Goal: Task Accomplishment & Management: Manage account settings

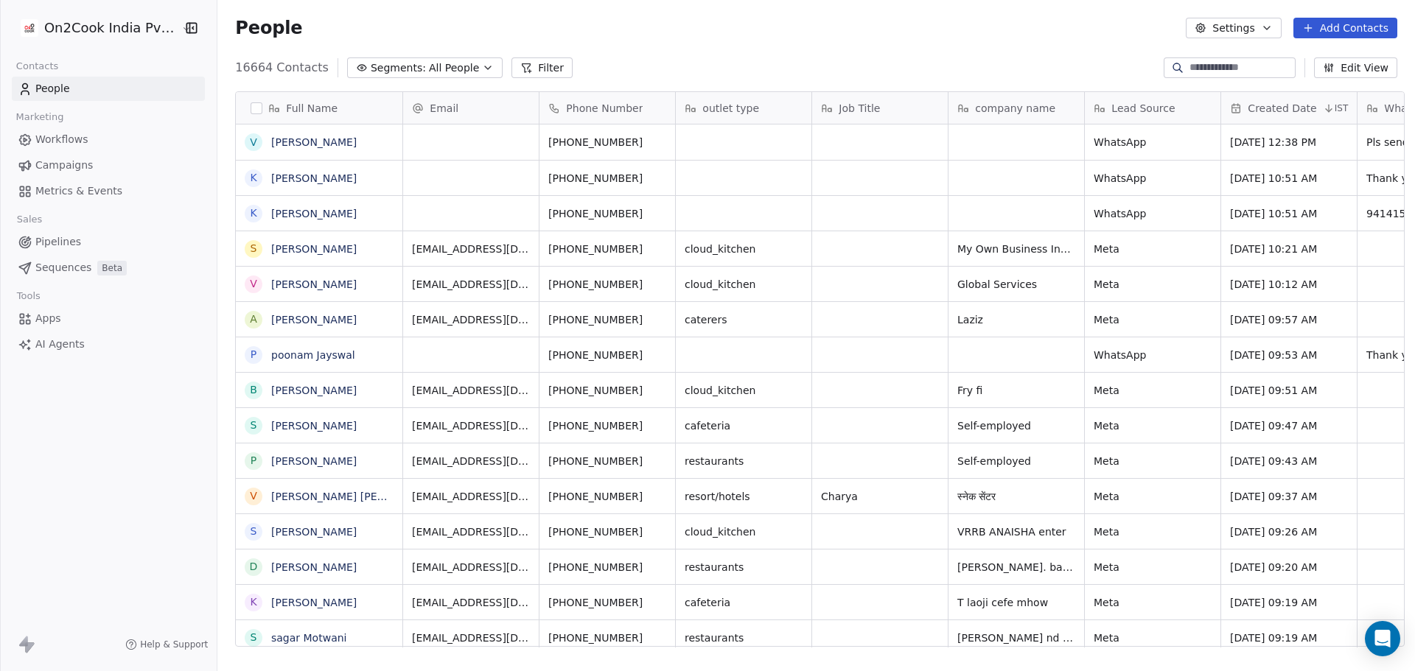
click at [1358, 68] on button "Edit View" at bounding box center [1355, 67] width 83 height 21
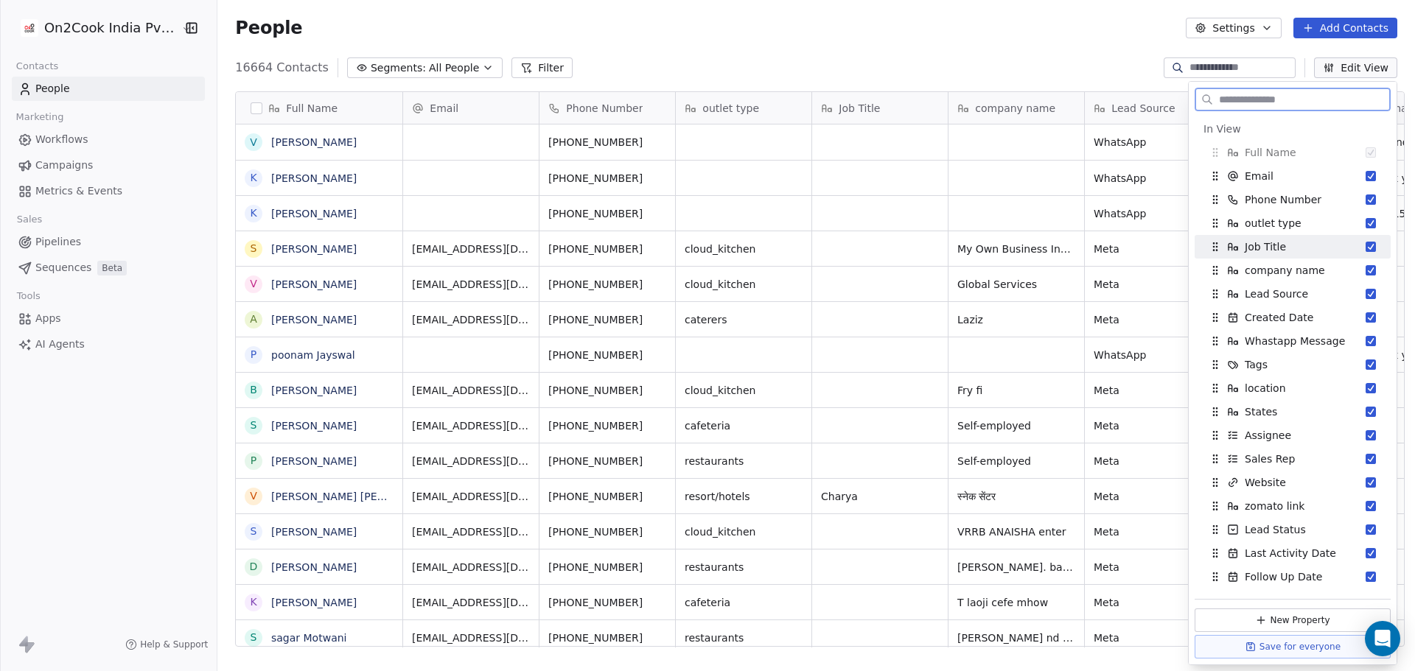
click at [1343, 243] on div "Job Title" at bounding box center [1293, 247] width 184 height 24
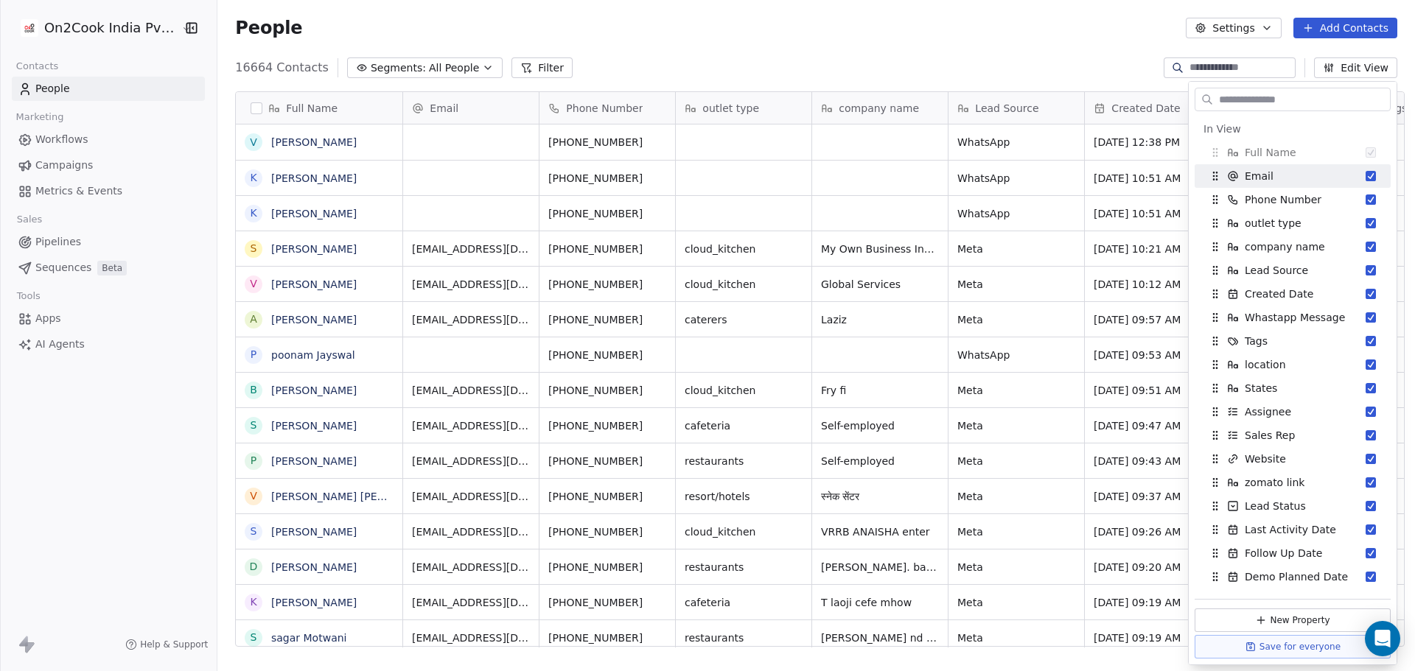
click at [1035, 57] on div "16664 Contacts Segments: All People Filter Edit View" at bounding box center [816, 68] width 1198 height 24
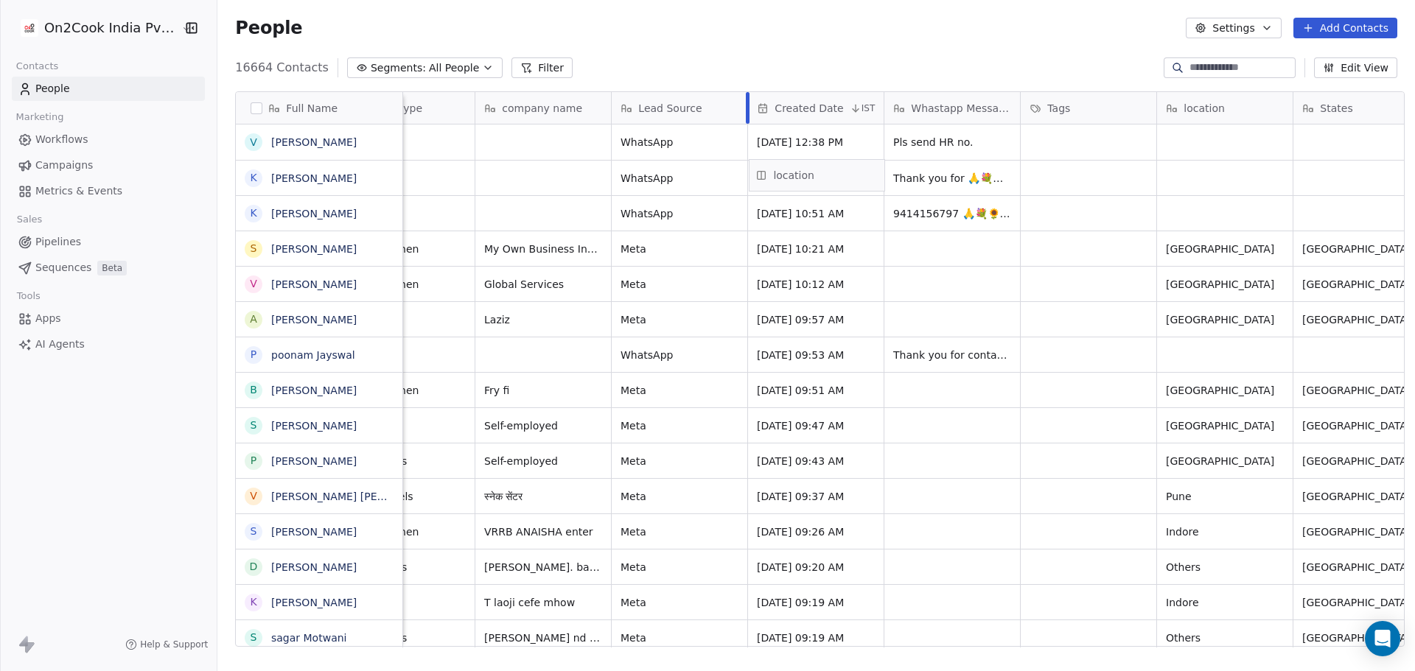
scroll to position [0, 337]
drag, startPoint x: 1231, startPoint y: 101, endPoint x: 820, endPoint y: 147, distance: 413.2
click at [820, 147] on div "Full Name V [PERSON_NAME] K [PERSON_NAME] K [PERSON_NAME] S [PERSON_NAME] V [PE…" at bounding box center [820, 370] width 1168 height 556
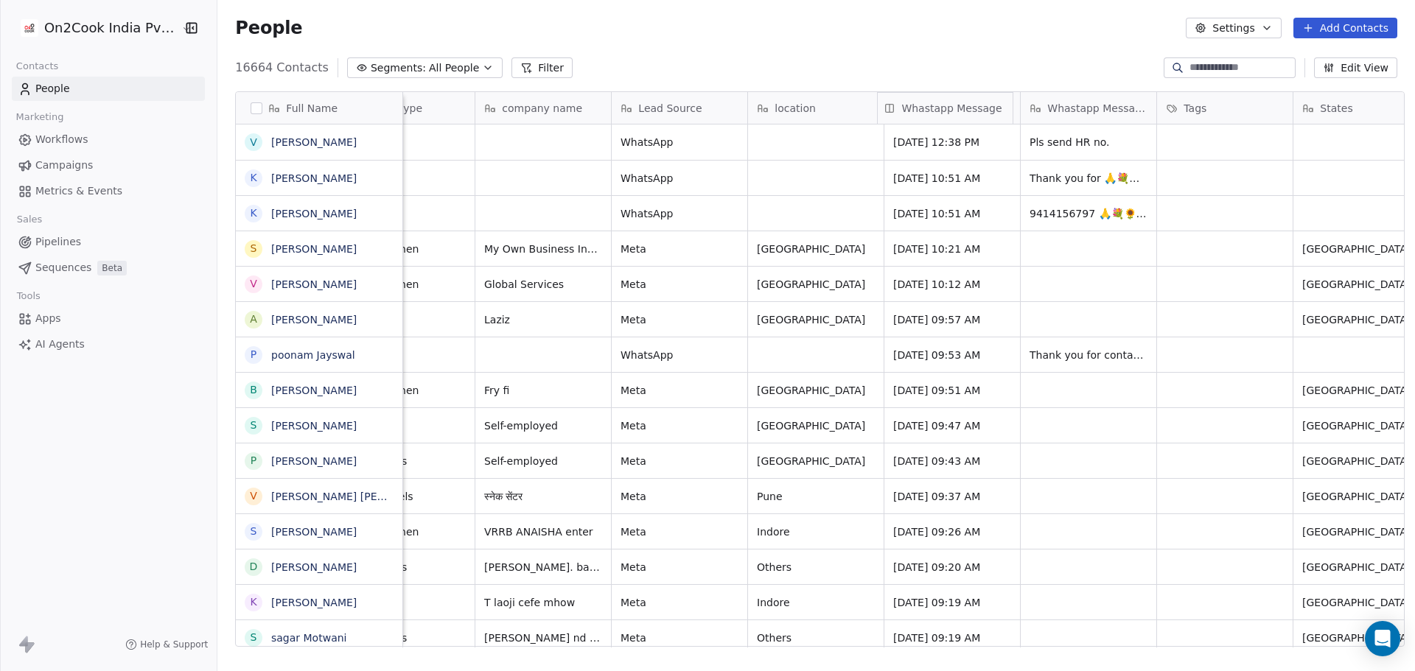
drag, startPoint x: 1071, startPoint y: 107, endPoint x: 918, endPoint y: 115, distance: 153.5
click at [918, 115] on div "Full Name V [PERSON_NAME] K [PERSON_NAME] K [PERSON_NAME] S [PERSON_NAME] V [PE…" at bounding box center [820, 370] width 1168 height 556
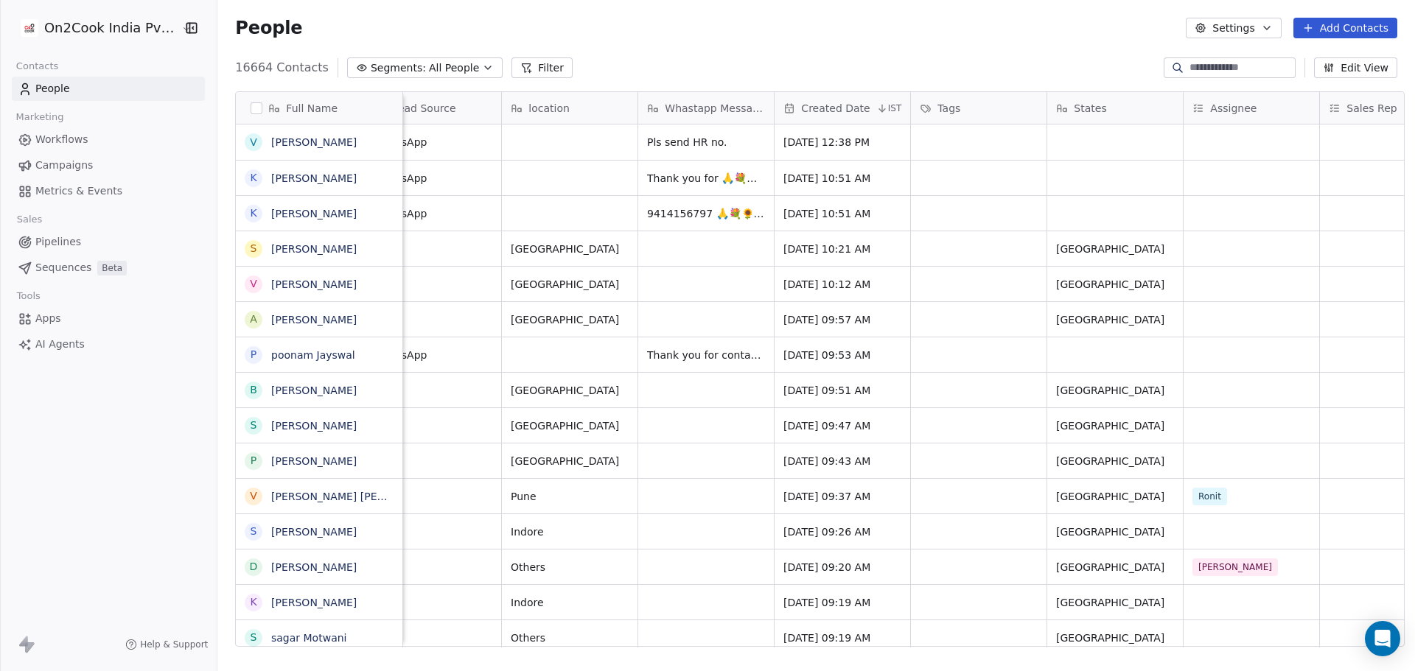
scroll to position [0, 786]
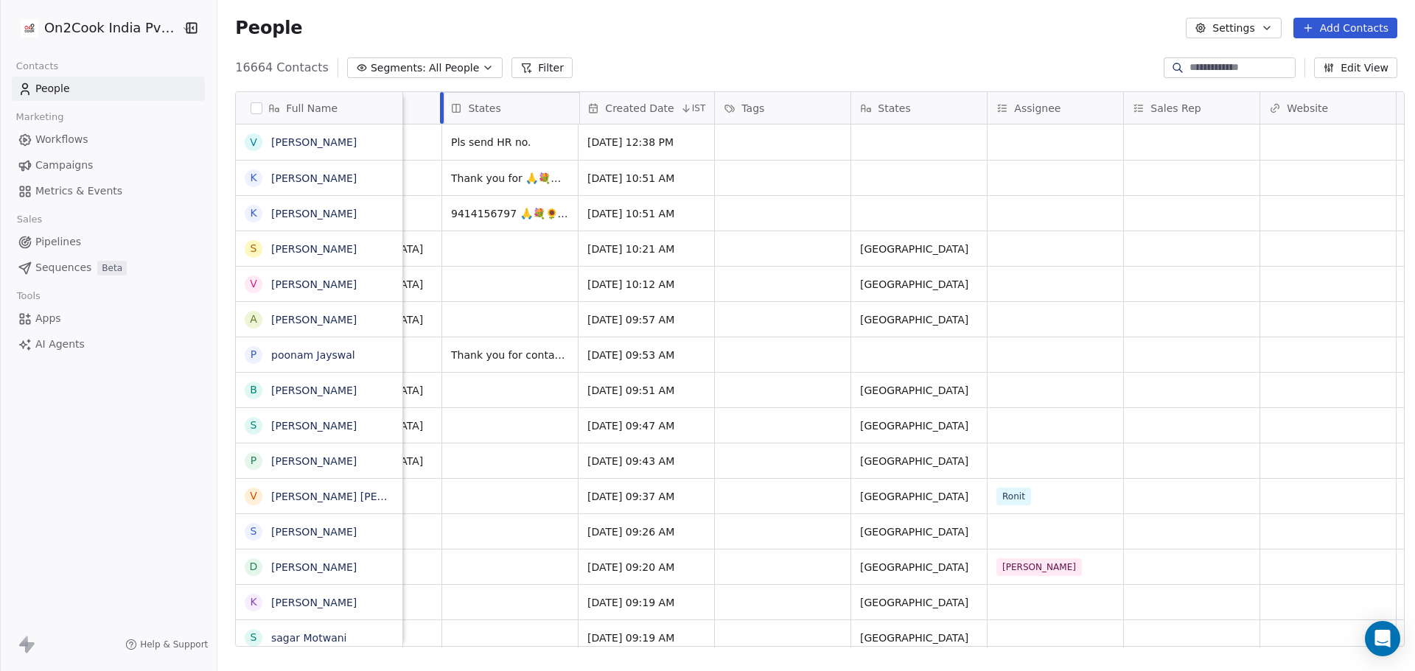
drag, startPoint x: 914, startPoint y: 105, endPoint x: 513, endPoint y: 110, distance: 401.0
click at [513, 110] on div "Full Name V [PERSON_NAME] K [PERSON_NAME] K [PERSON_NAME] S [PERSON_NAME] V [PE…" at bounding box center [820, 370] width 1168 height 556
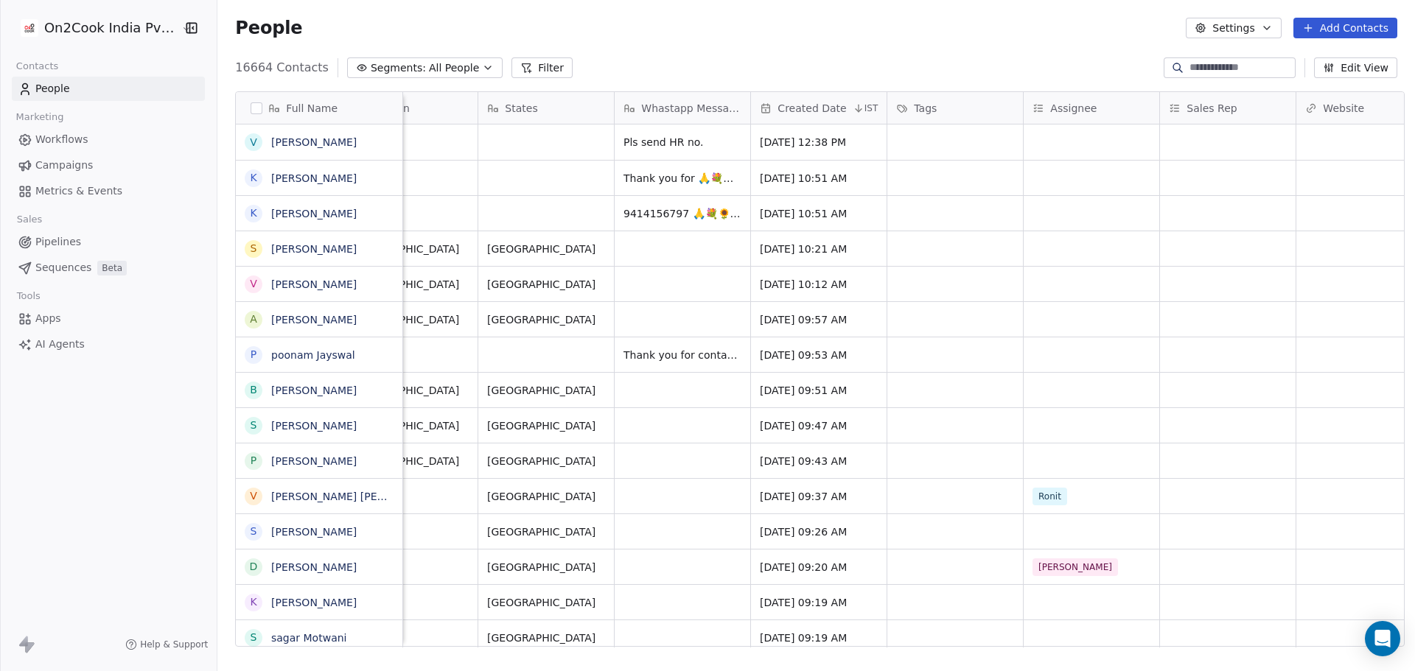
scroll to position [0, 1048]
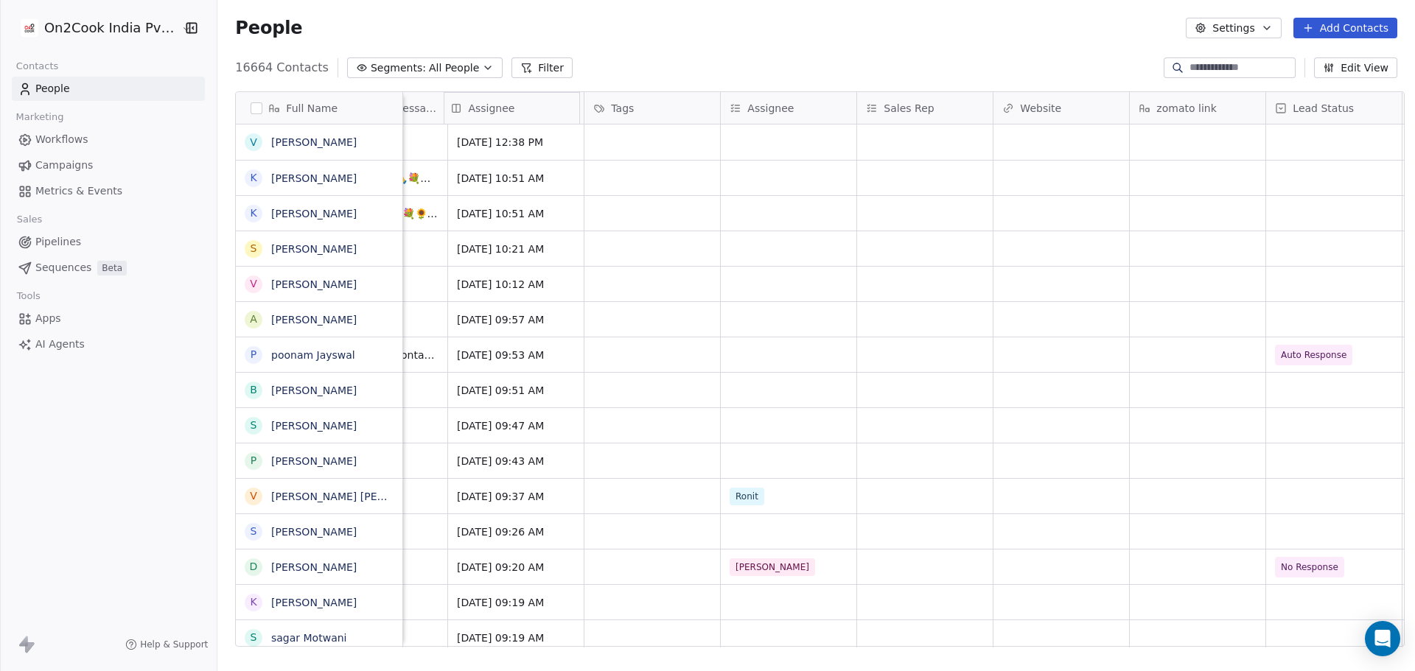
drag, startPoint x: 797, startPoint y: 103, endPoint x: 524, endPoint y: 115, distance: 273.0
click at [524, 115] on div "Full Name V [PERSON_NAME] K [PERSON_NAME] K [PERSON_NAME] S [PERSON_NAME] V [PE…" at bounding box center [820, 370] width 1168 height 556
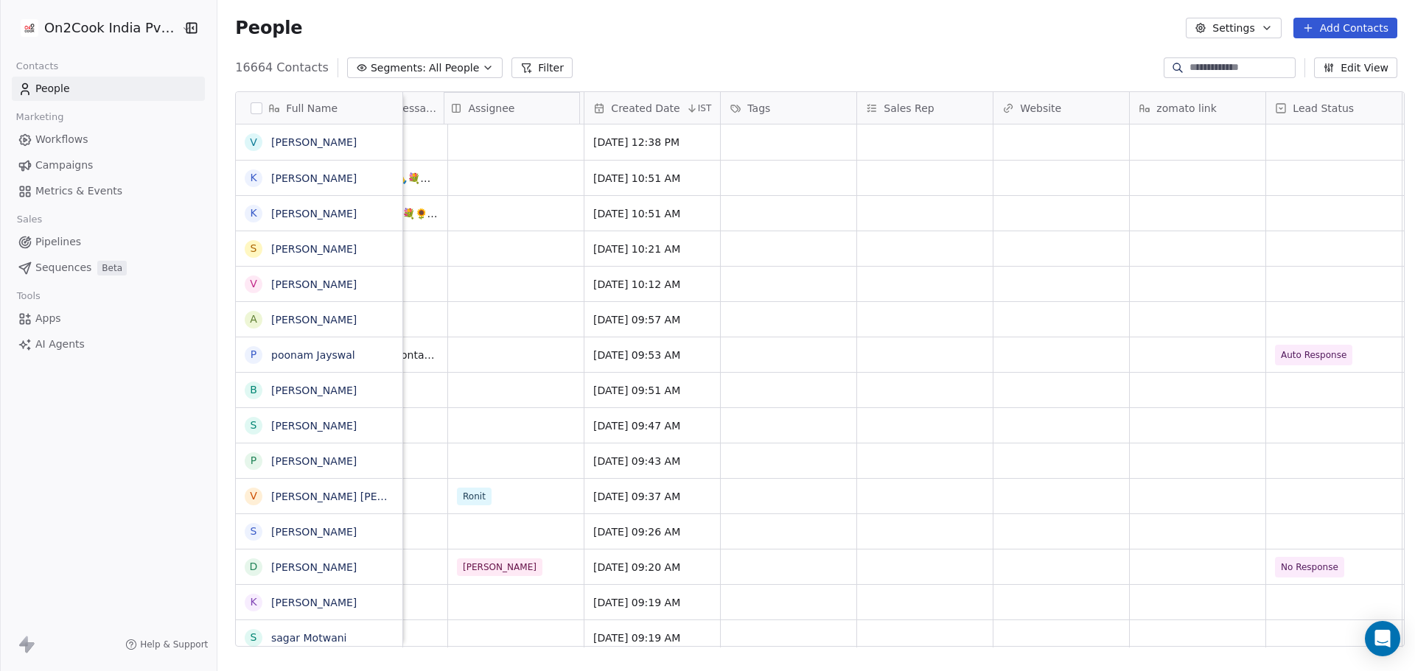
scroll to position [0, 1043]
drag, startPoint x: 1327, startPoint y: 108, endPoint x: 695, endPoint y: 139, distance: 632.4
click at [695, 139] on div "Full Name V [PERSON_NAME] K [PERSON_NAME] K [PERSON_NAME] S [PERSON_NAME] V [PE…" at bounding box center [820, 370] width 1168 height 556
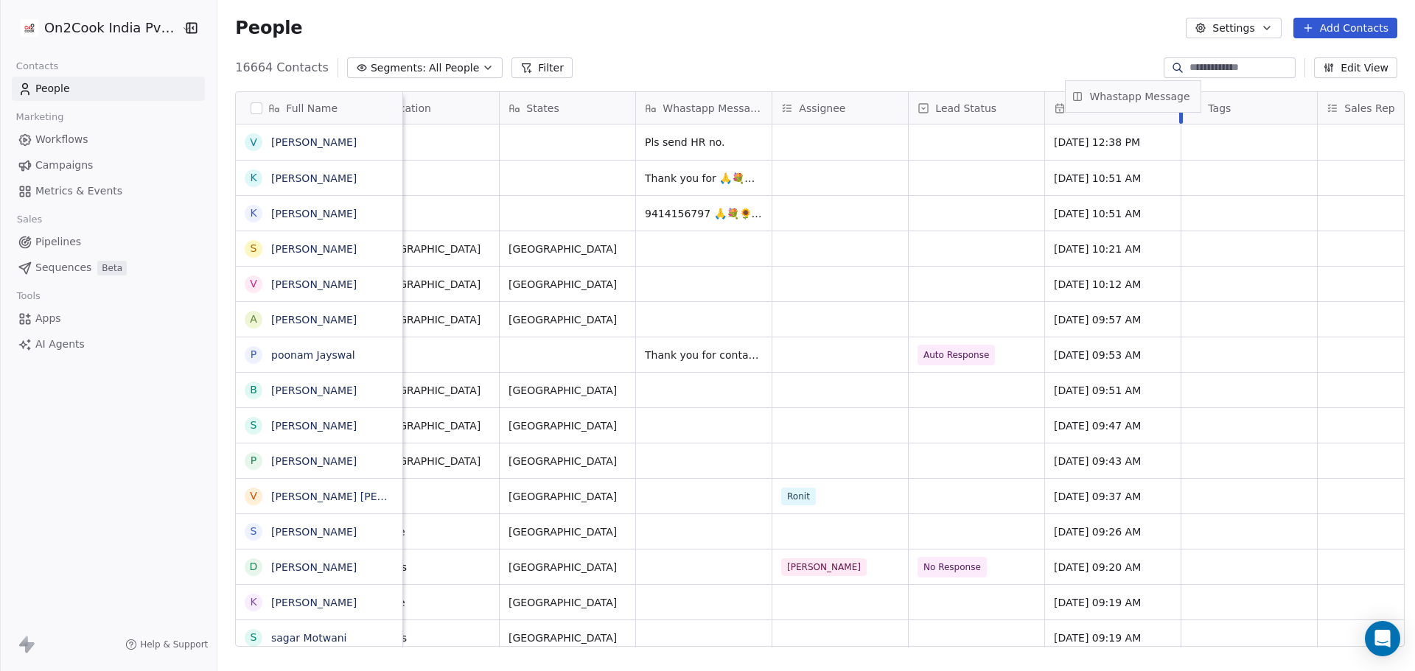
scroll to position [0, 722]
drag, startPoint x: 1136, startPoint y: 111, endPoint x: 1085, endPoint y: 105, distance: 51.2
click at [1085, 105] on div "Full Name V [PERSON_NAME] K [PERSON_NAME] K [PERSON_NAME] S [PERSON_NAME] V [PE…" at bounding box center [820, 370] width 1168 height 556
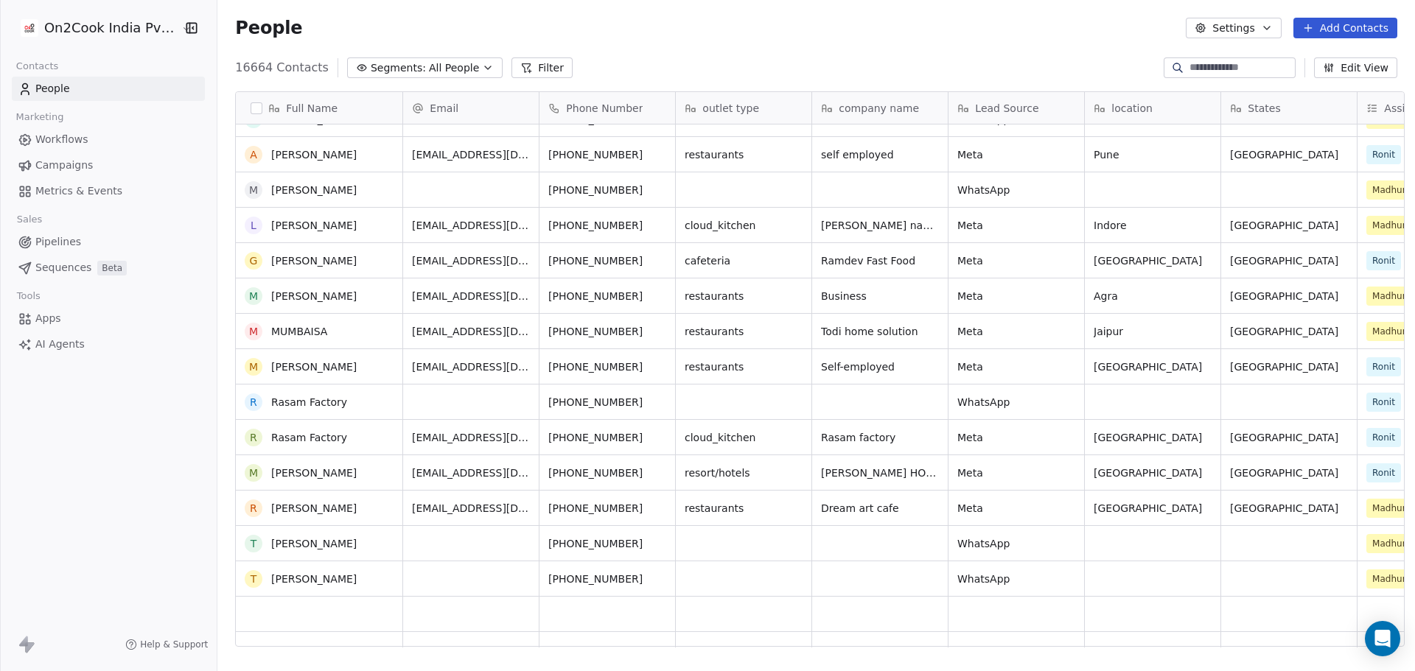
scroll to position [0, 0]
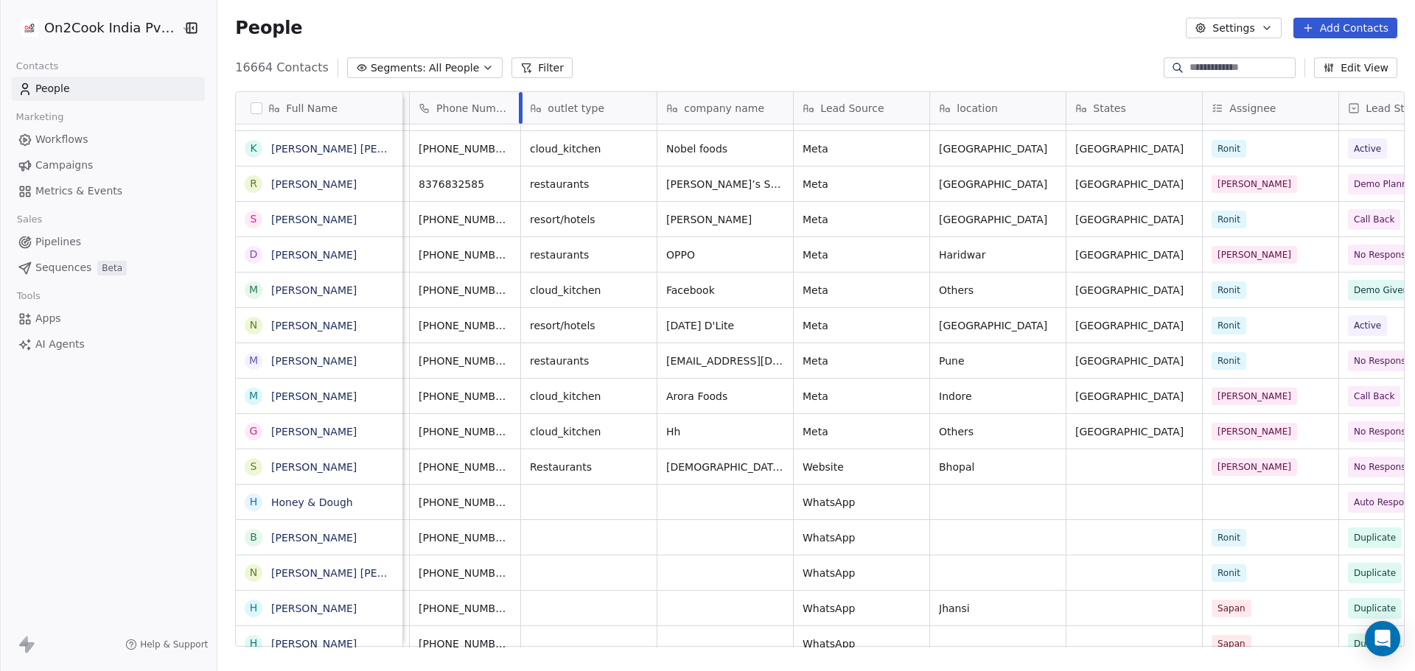
drag, startPoint x: 537, startPoint y: 103, endPoint x: 512, endPoint y: 114, distance: 27.4
click at [519, 114] on div at bounding box center [521, 108] width 4 height 32
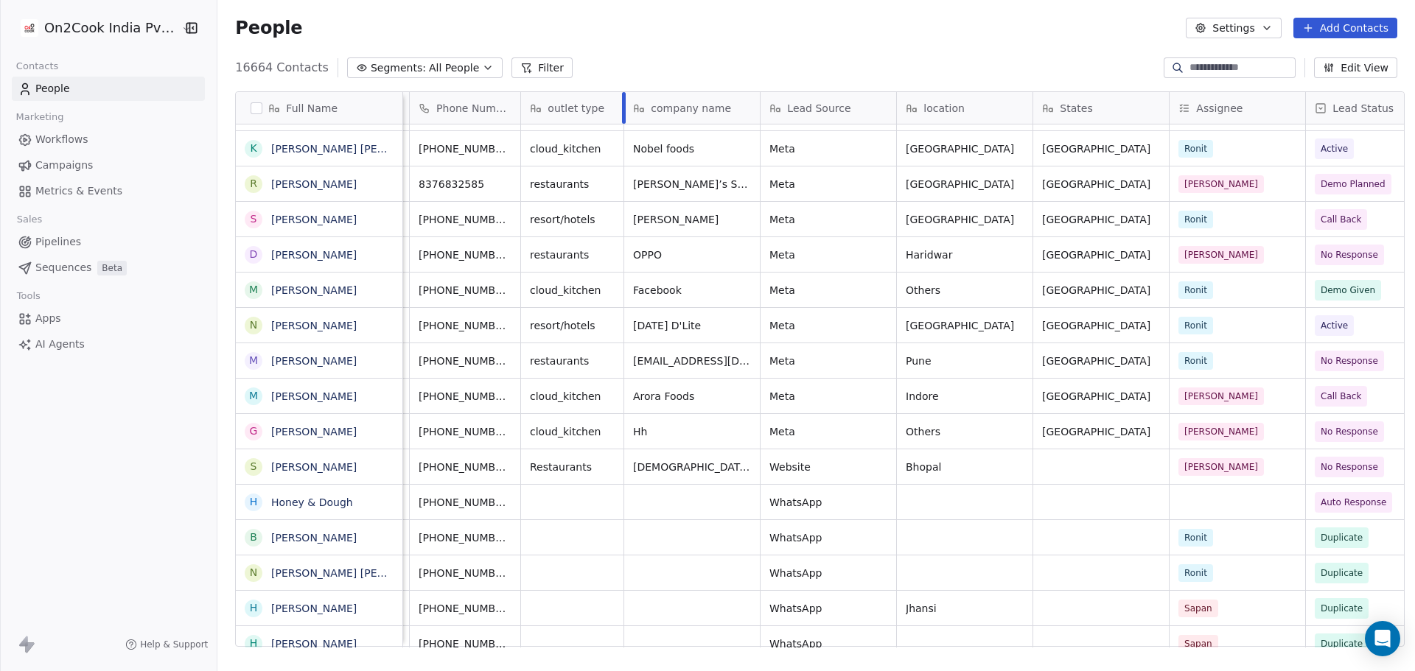
drag, startPoint x: 649, startPoint y: 108, endPoint x: 615, endPoint y: 111, distance: 33.3
click at [622, 111] on div at bounding box center [624, 108] width 4 height 32
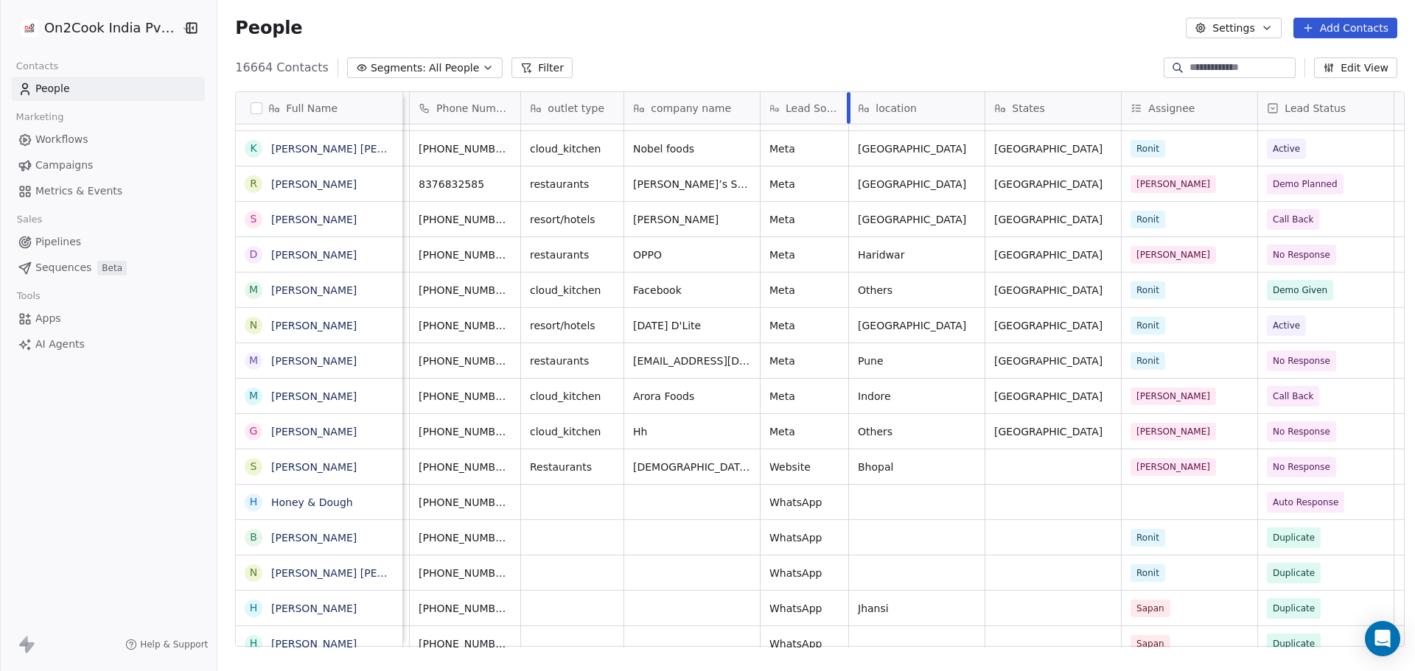
drag, startPoint x: 887, startPoint y: 103, endPoint x: 840, endPoint y: 114, distance: 49.0
click at [847, 114] on div at bounding box center [849, 108] width 4 height 32
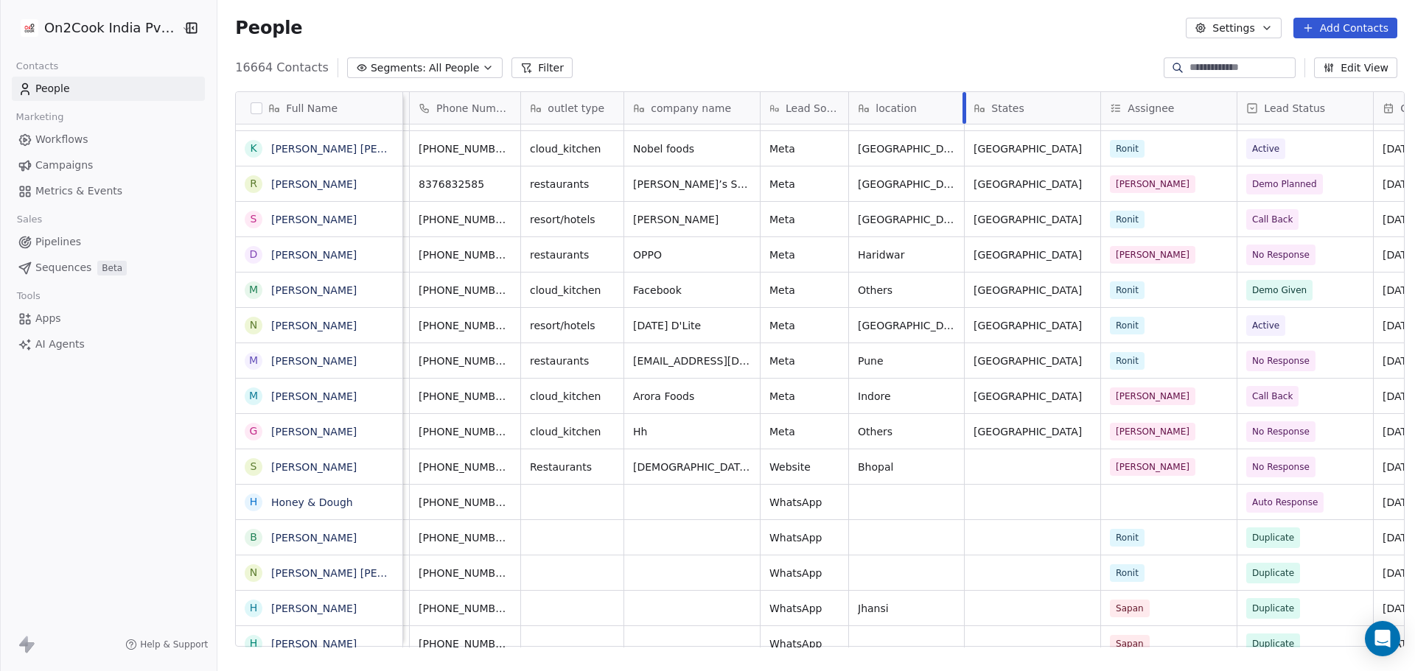
drag, startPoint x: 976, startPoint y: 103, endPoint x: 946, endPoint y: 109, distance: 30.1
click at [946, 109] on div "location" at bounding box center [907, 108] width 116 height 32
click at [1093, 113] on html "On2Cook India Pvt. Ltd. Contacts People Marketing Workflows Campaigns Metrics &…" at bounding box center [707, 335] width 1415 height 671
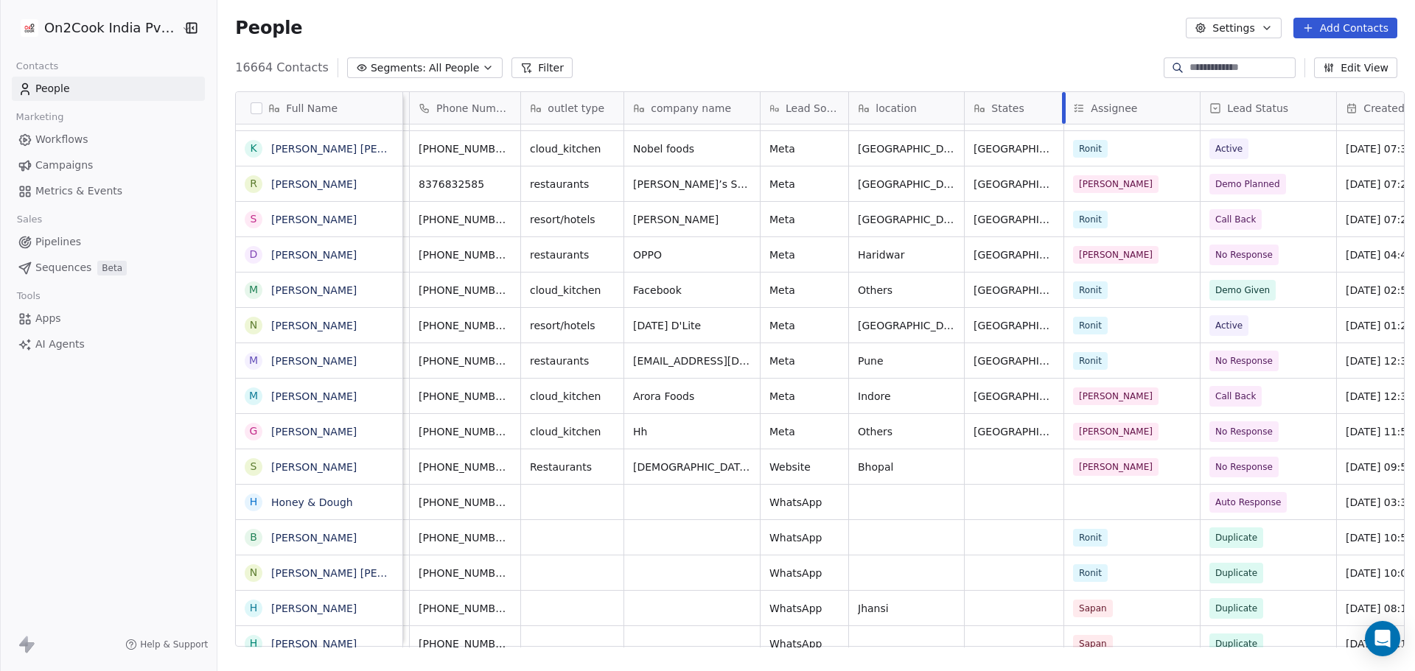
drag, startPoint x: 1092, startPoint y: 106, endPoint x: 1056, endPoint y: 111, distance: 37.1
click at [1062, 111] on div at bounding box center [1064, 108] width 4 height 32
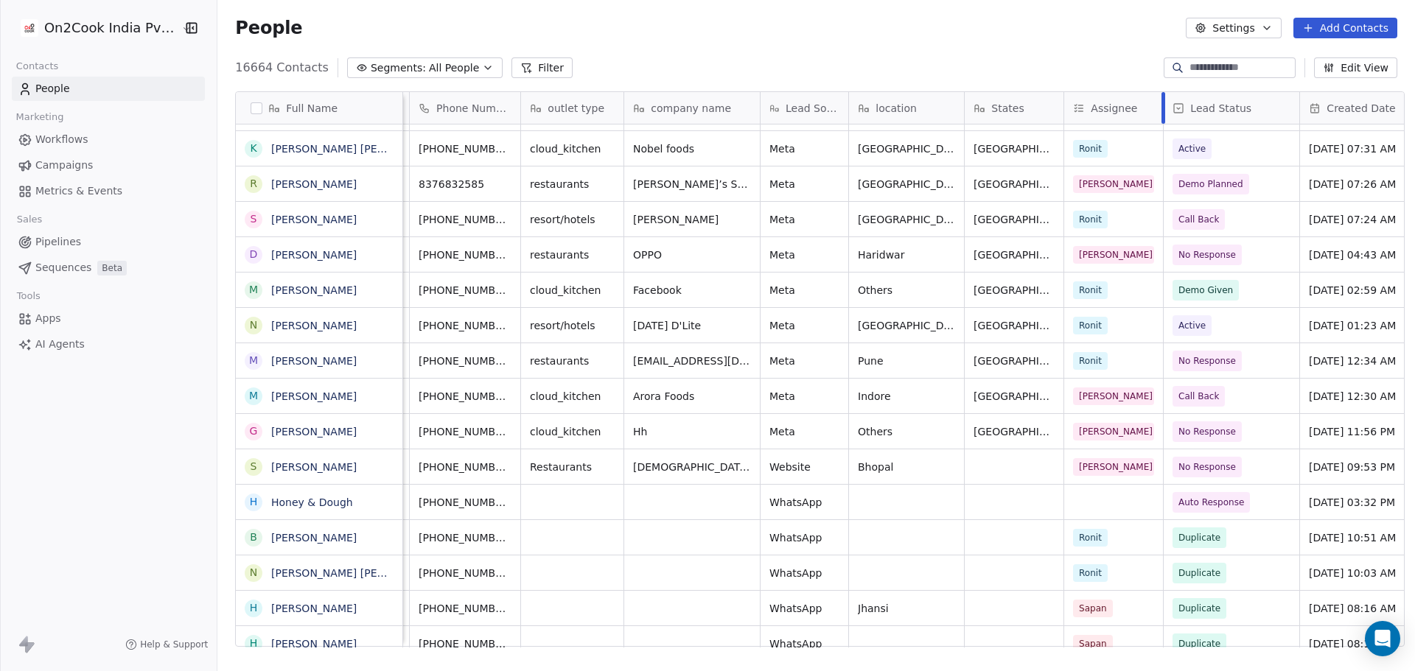
drag, startPoint x: 1192, startPoint y: 105, endPoint x: 1155, endPoint y: 119, distance: 39.4
click at [1162, 119] on div at bounding box center [1164, 108] width 4 height 32
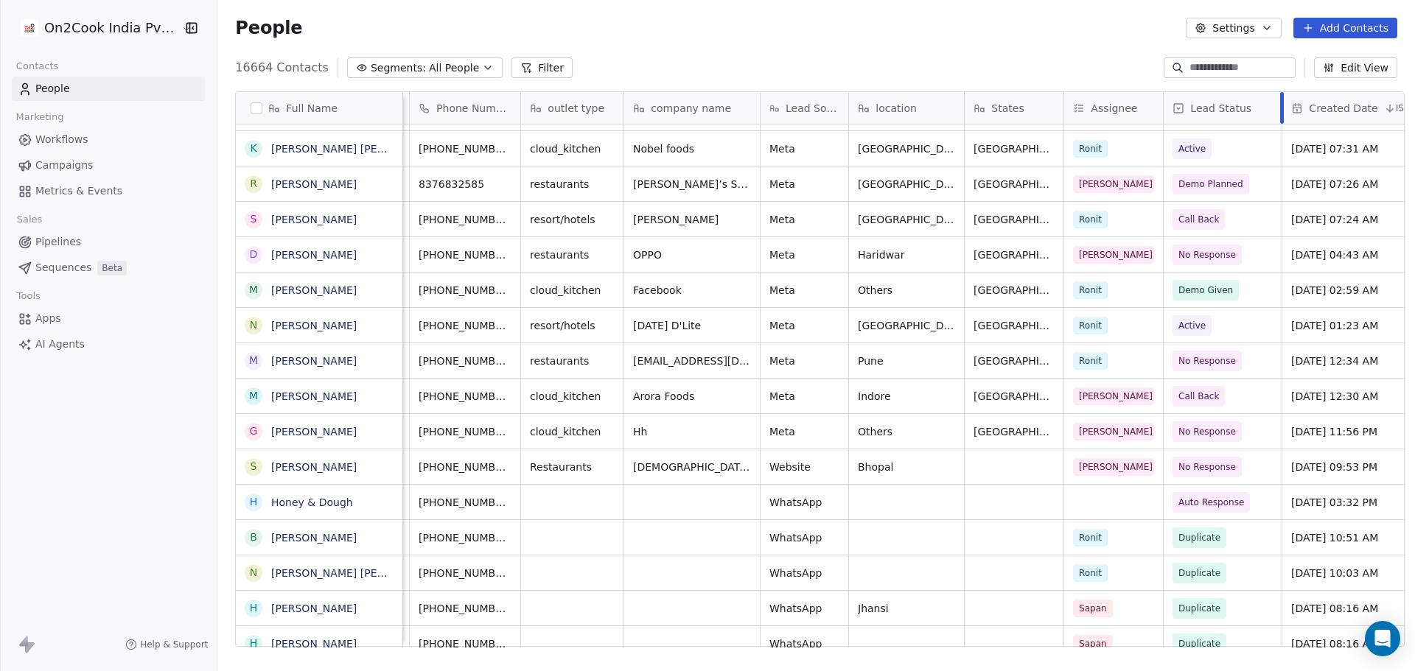
drag, startPoint x: 1291, startPoint y: 102, endPoint x: 1274, endPoint y: 107, distance: 18.4
click at [1280, 107] on div at bounding box center [1282, 108] width 4 height 32
drag, startPoint x: 1273, startPoint y: 108, endPoint x: 1261, endPoint y: 114, distance: 13.5
click at [1269, 114] on div at bounding box center [1271, 108] width 4 height 32
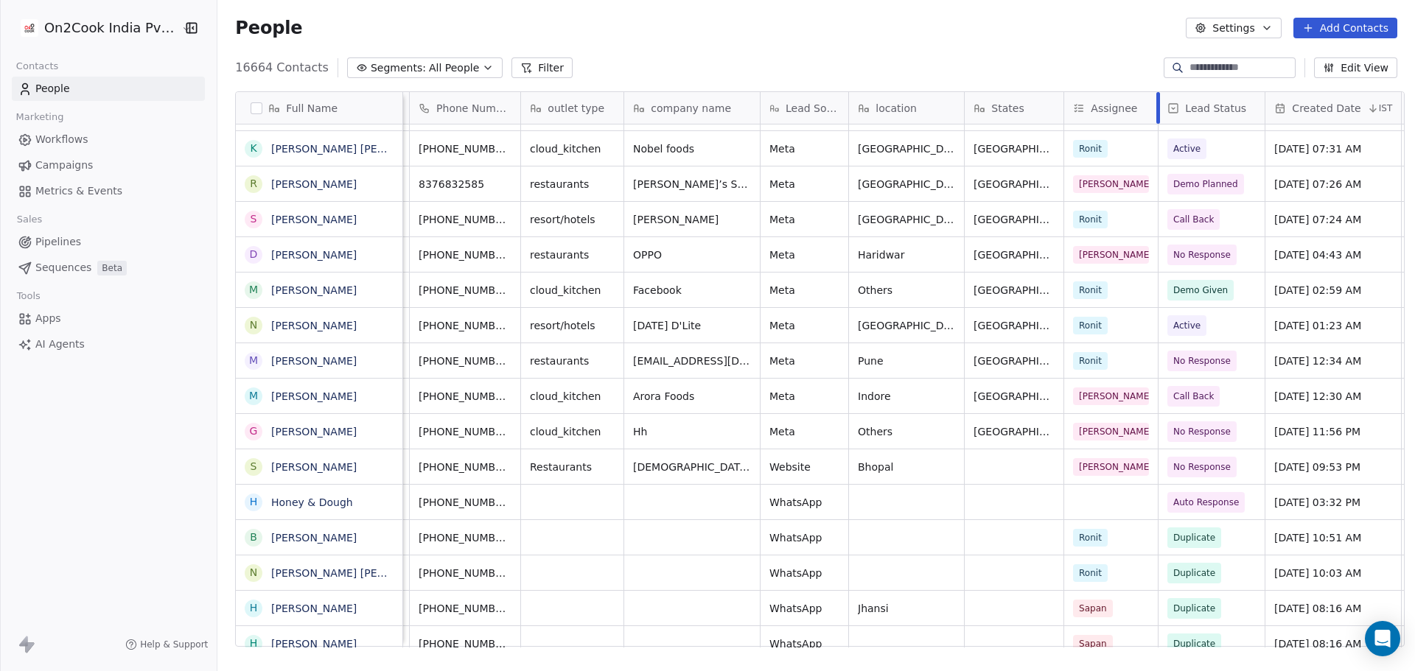
click at [1156, 113] on div at bounding box center [1158, 108] width 4 height 32
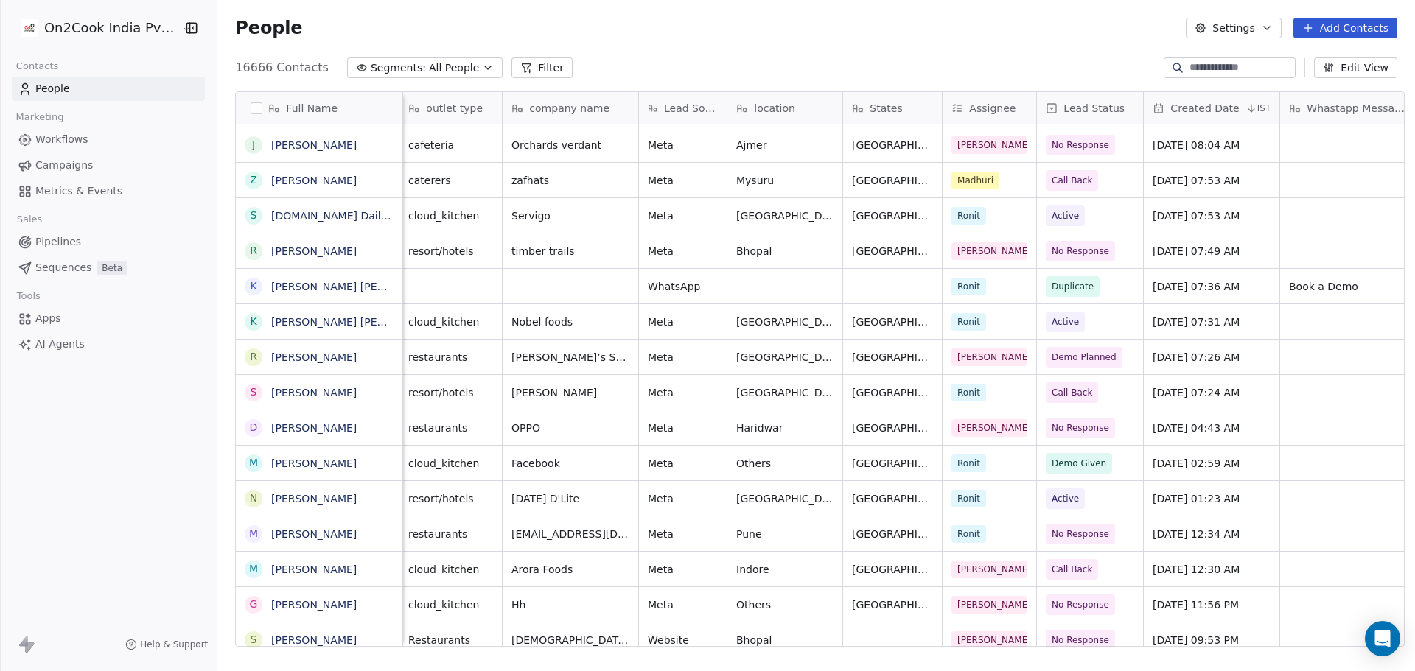
scroll to position [0, 252]
click at [1106, 101] on span "Lead Status" at bounding box center [1093, 108] width 61 height 15
click at [1100, 139] on span "Edit property" at bounding box center [1090, 139] width 68 height 15
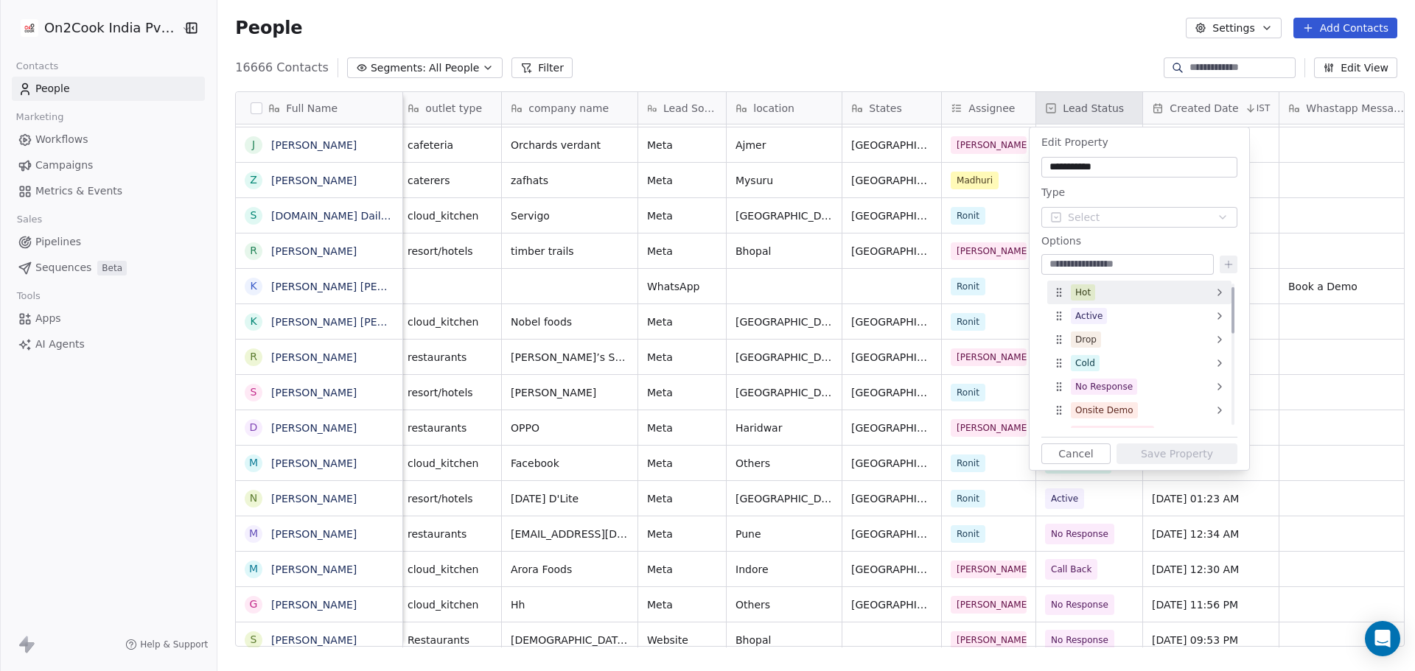
scroll to position [12, 0]
click at [1084, 459] on button "Cancel" at bounding box center [1076, 454] width 69 height 21
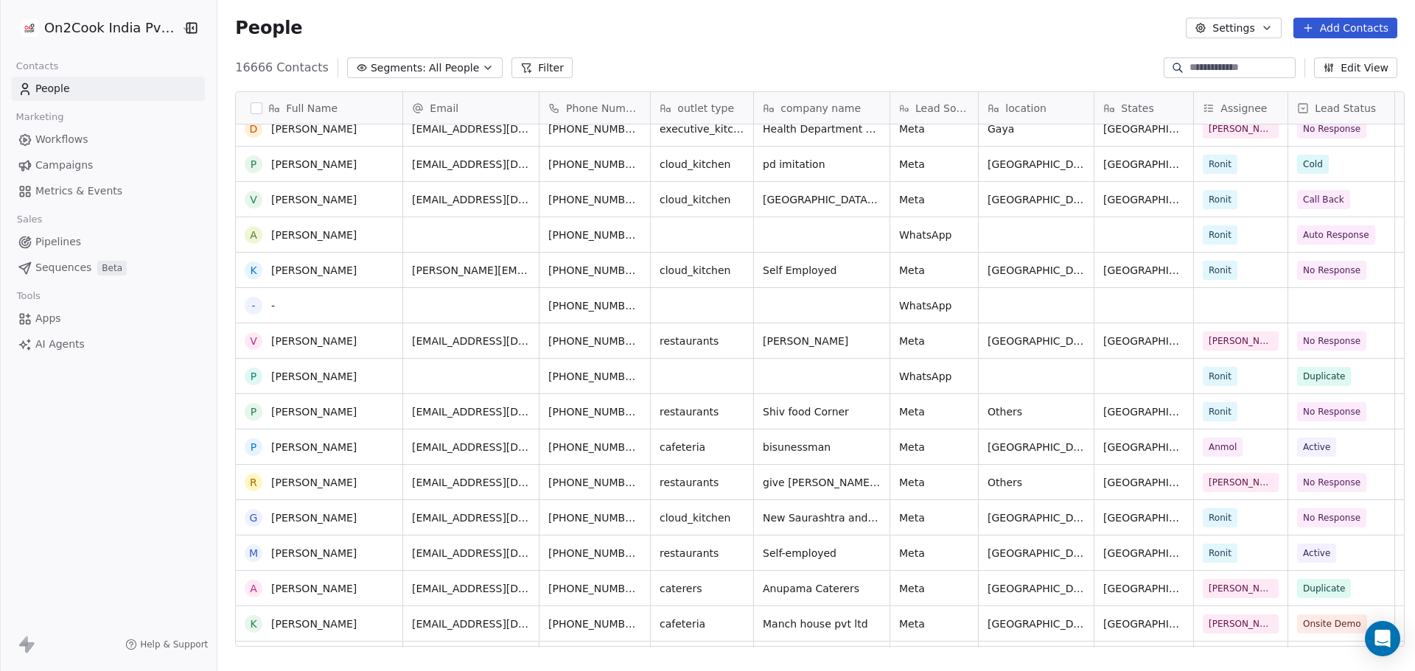
scroll to position [8381, 0]
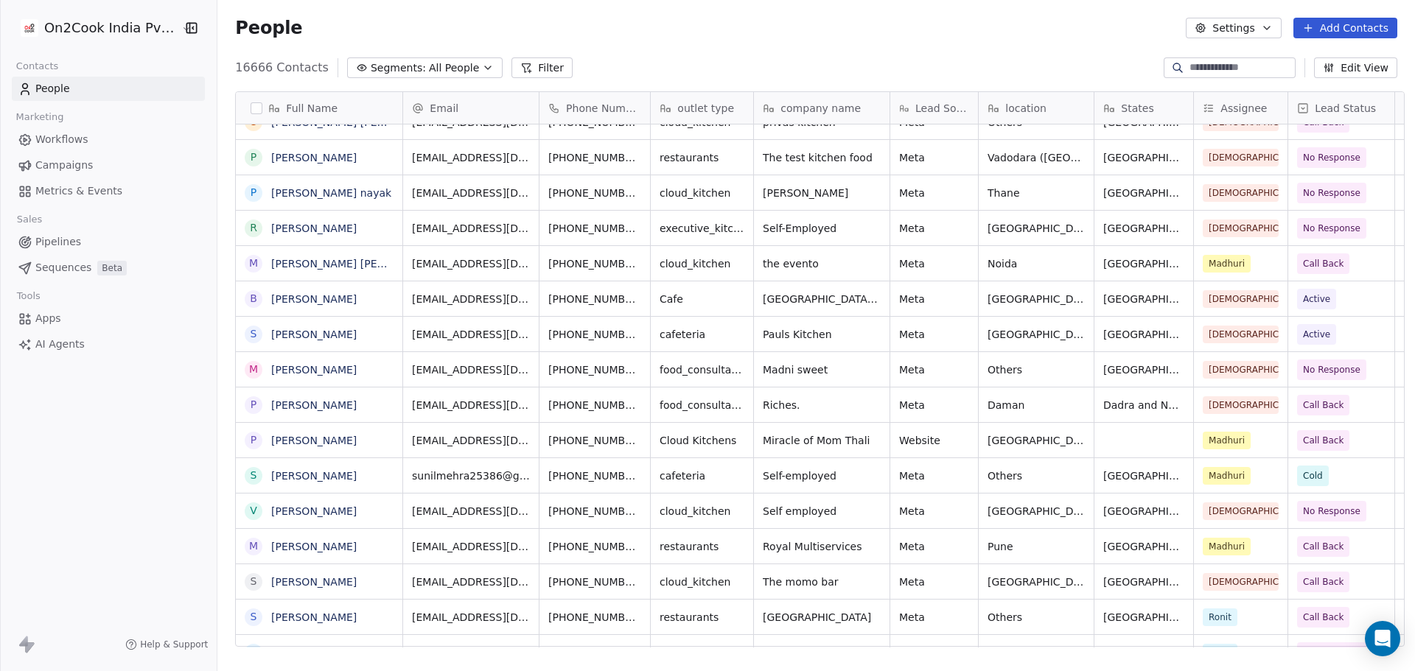
click at [522, 70] on button "Filter" at bounding box center [542, 67] width 61 height 21
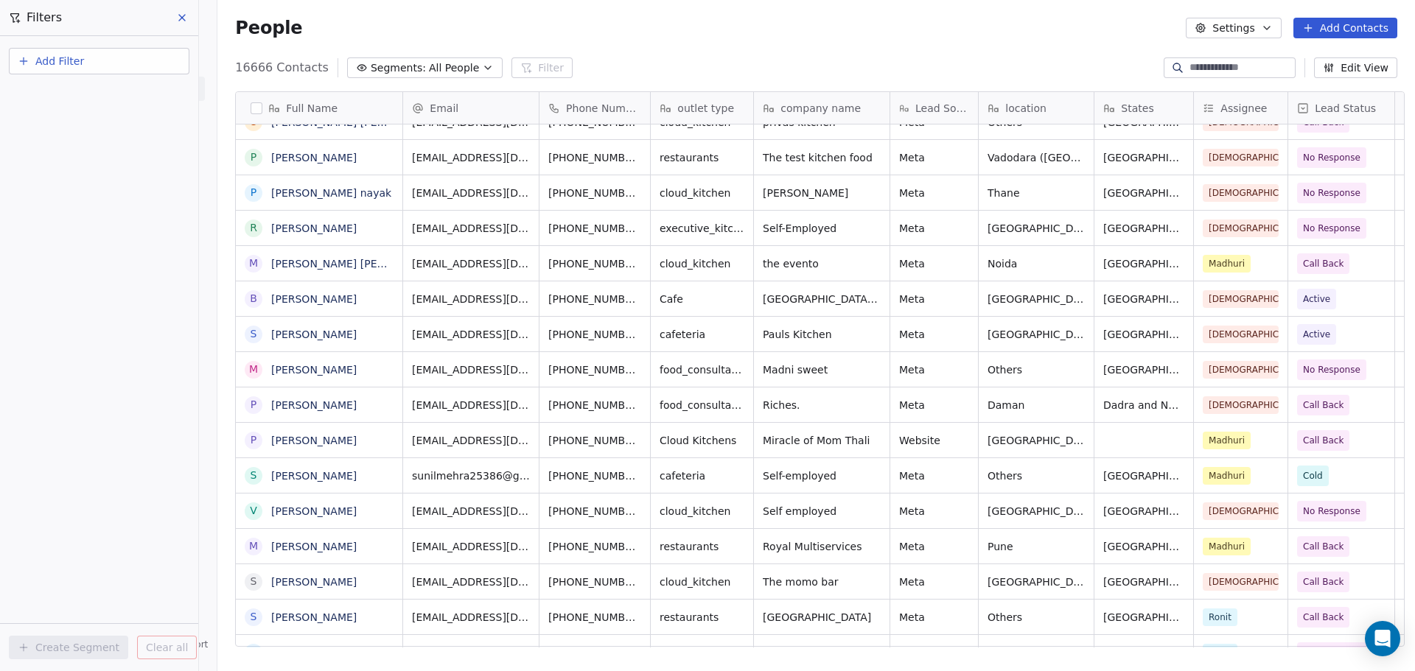
click at [117, 60] on button "Add Filter" at bounding box center [99, 61] width 181 height 27
click at [72, 98] on span "Contact properties" at bounding box center [72, 95] width 96 height 15
type input "******"
click at [111, 186] on div "General System Custom Lead Source Lead Status B2B Fields Ecommerce Subscription…" at bounding box center [99, 149] width 179 height 83
click at [111, 171] on div "Lead Status" at bounding box center [99, 172] width 150 height 15
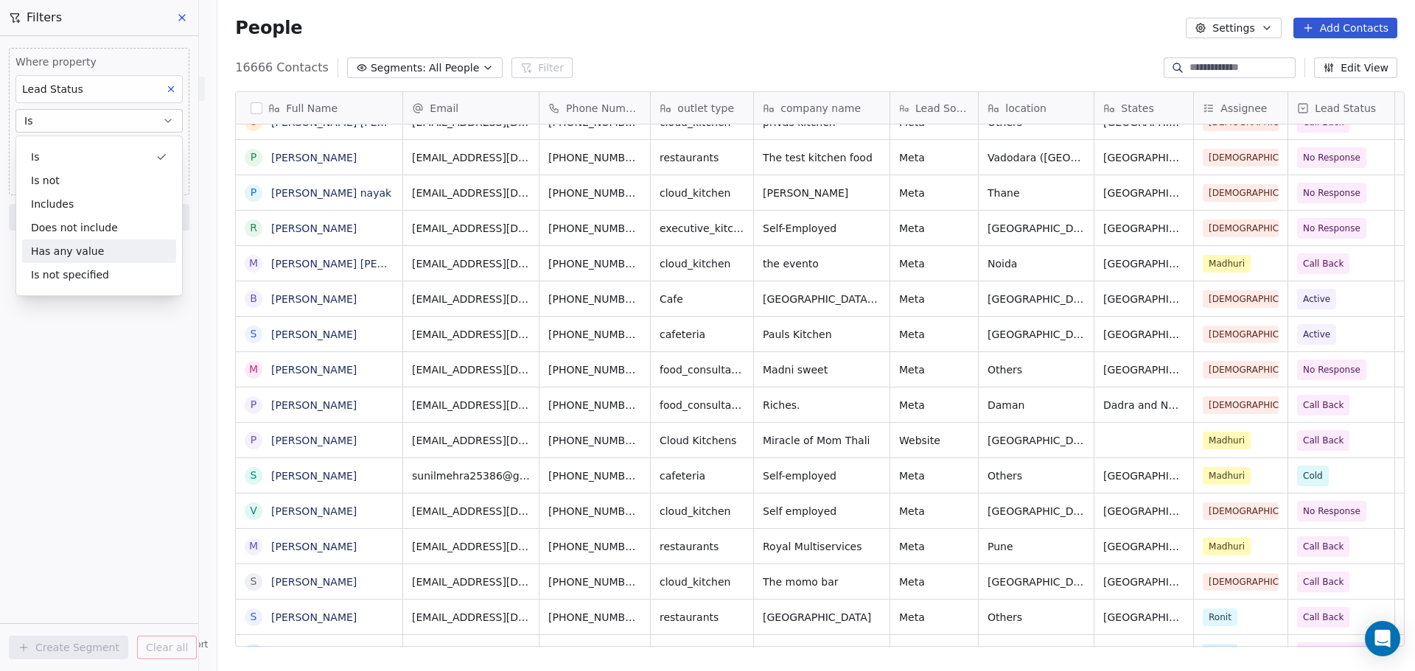
click at [192, 479] on div "Where property Lead Status Is Select Lead Status Add filter to this group Add a…" at bounding box center [99, 353] width 198 height 635
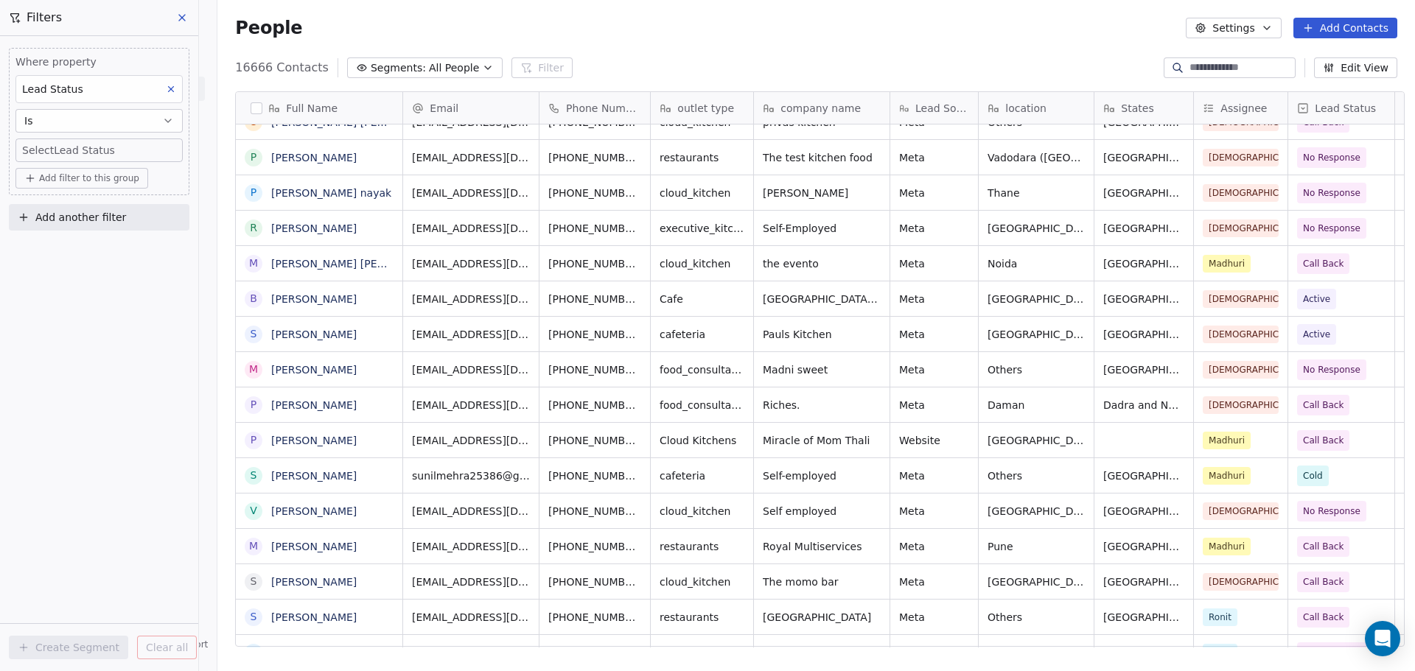
click at [134, 156] on body "On2Cook India Pvt. Ltd. Contacts People Marketing Workflows Campaigns Metrics &…" at bounding box center [707, 335] width 1415 height 671
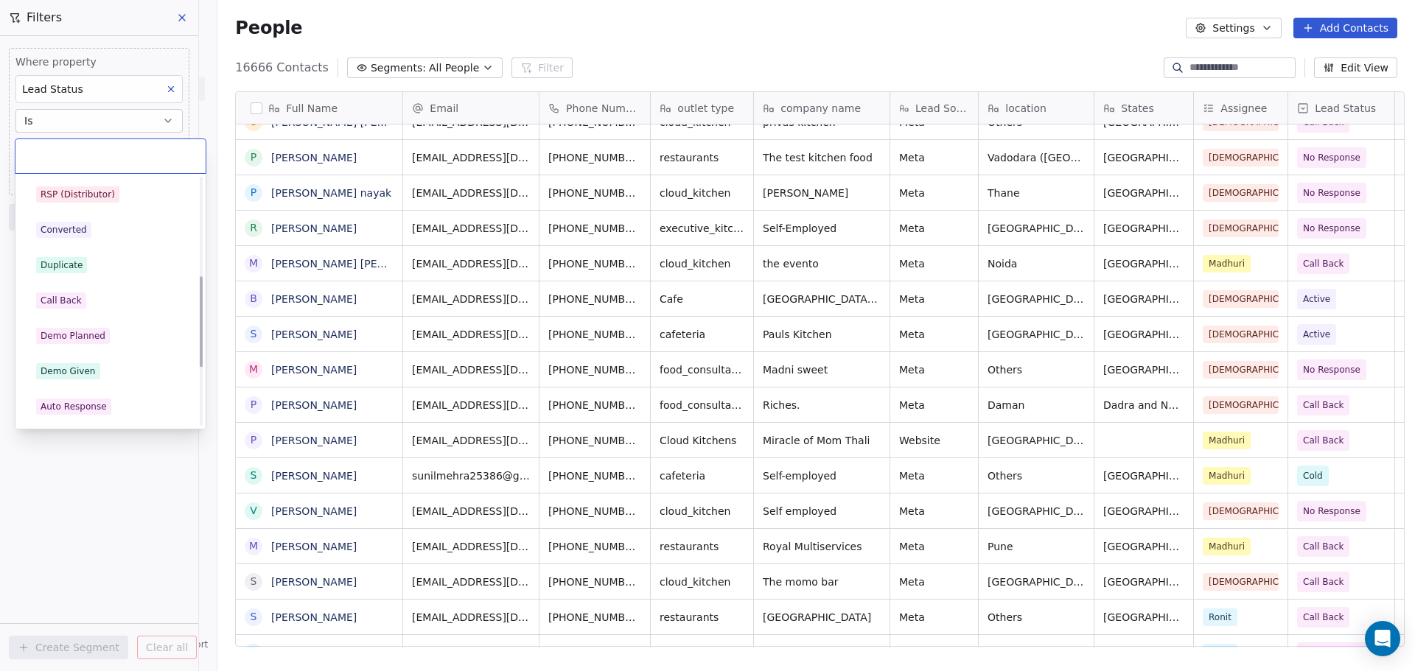
scroll to position [267, 0]
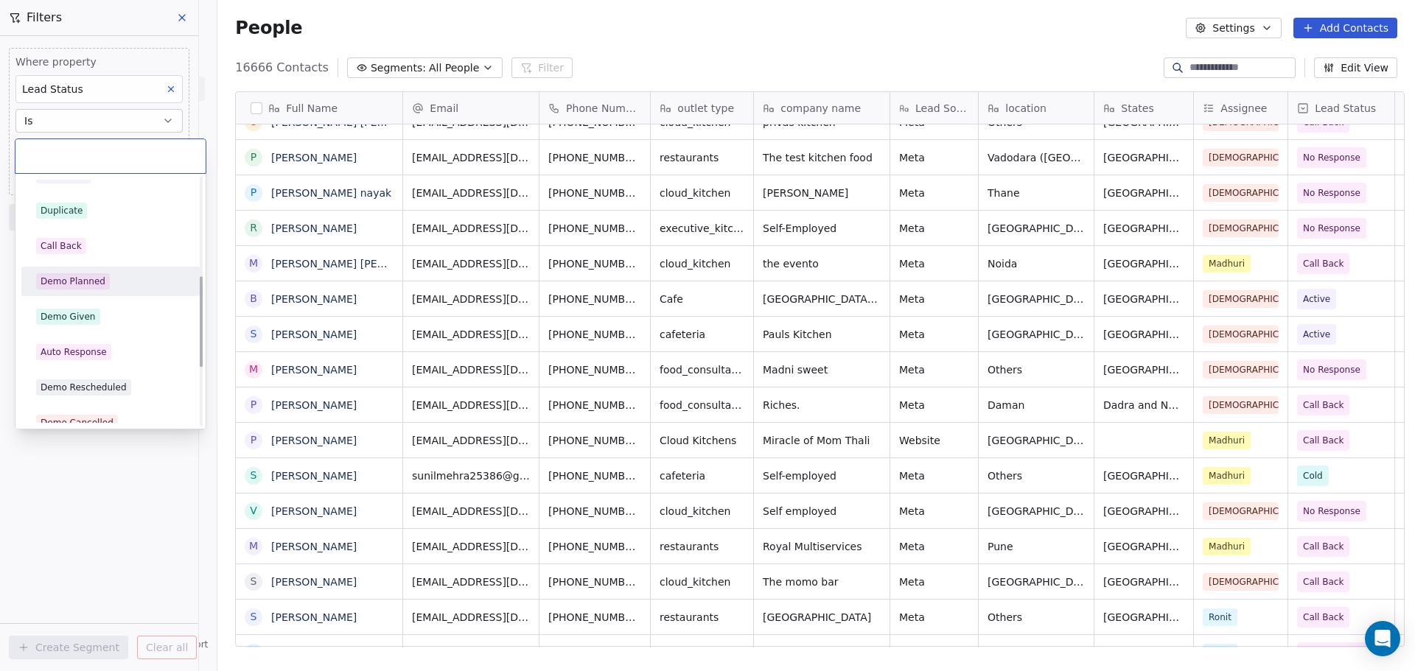
click at [99, 285] on div "Demo Planned" at bounding box center [73, 281] width 65 height 13
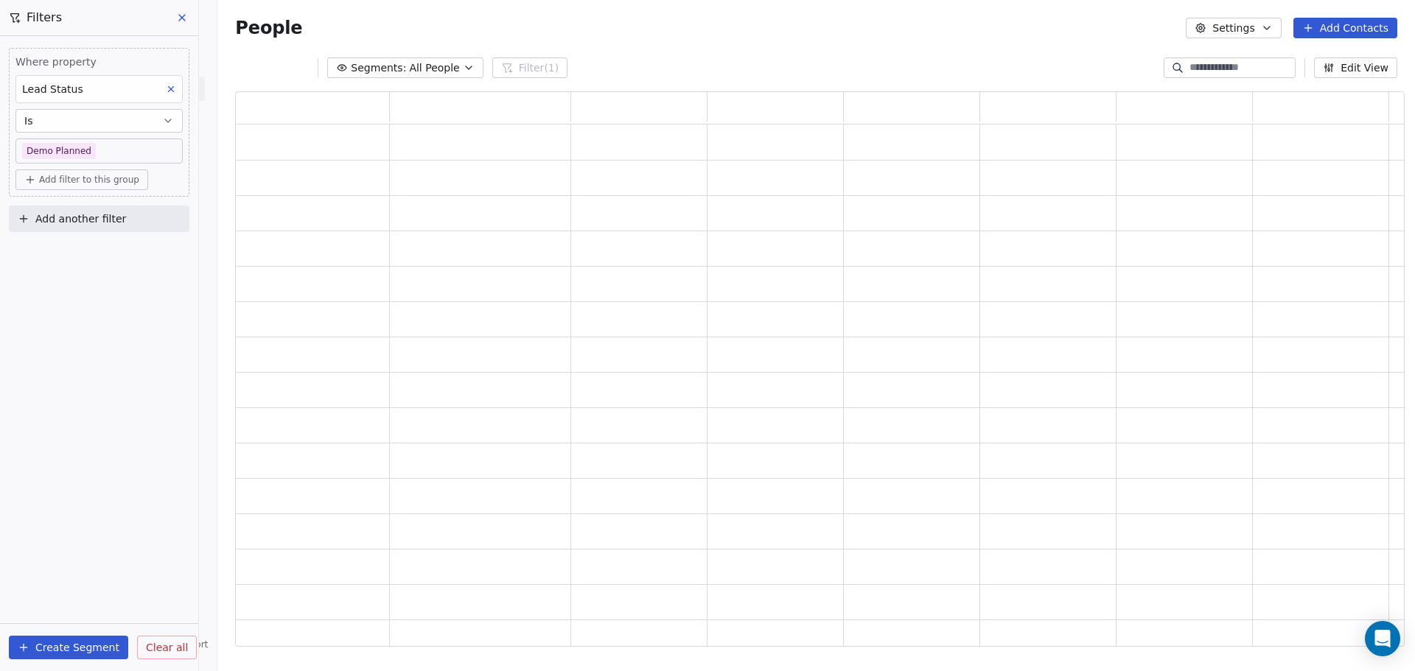
scroll to position [544, 1158]
click at [124, 519] on div "Where property Lead Status Is Demo Planned Add filter to this group Add another…" at bounding box center [99, 353] width 198 height 635
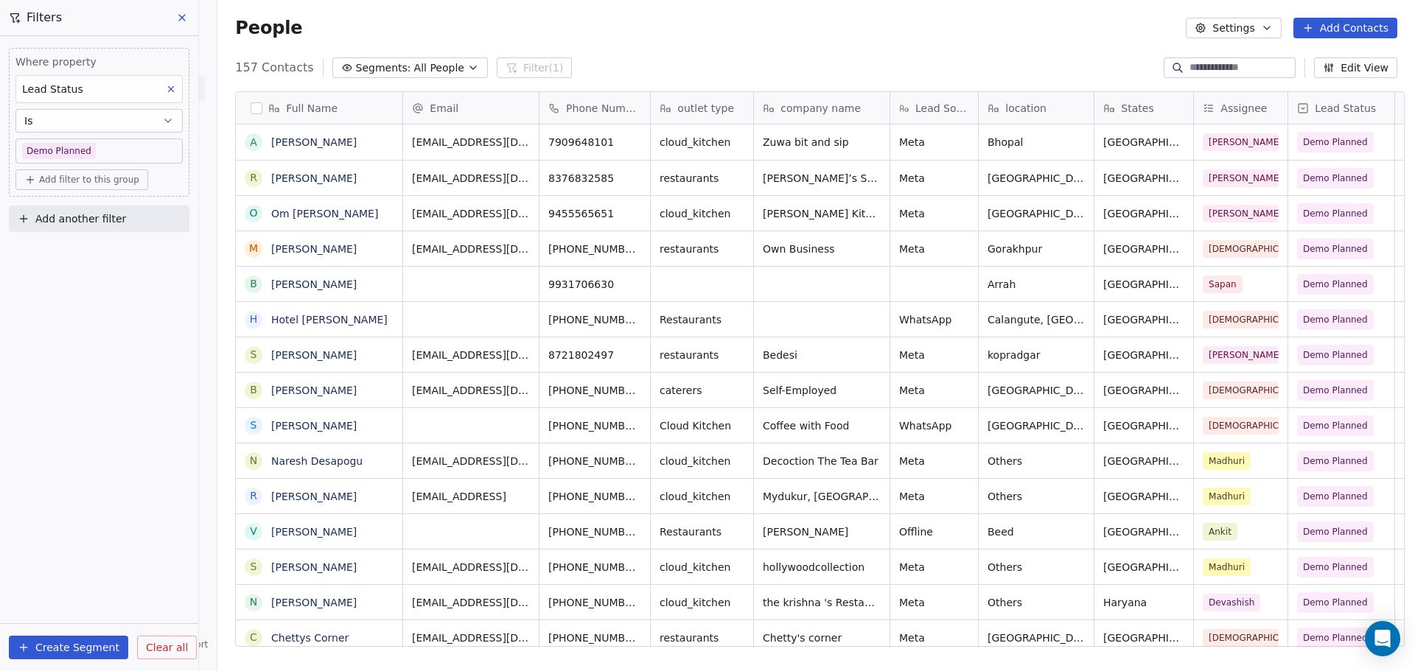
scroll to position [579, 1193]
click at [175, 17] on button at bounding box center [183, 17] width 22 height 21
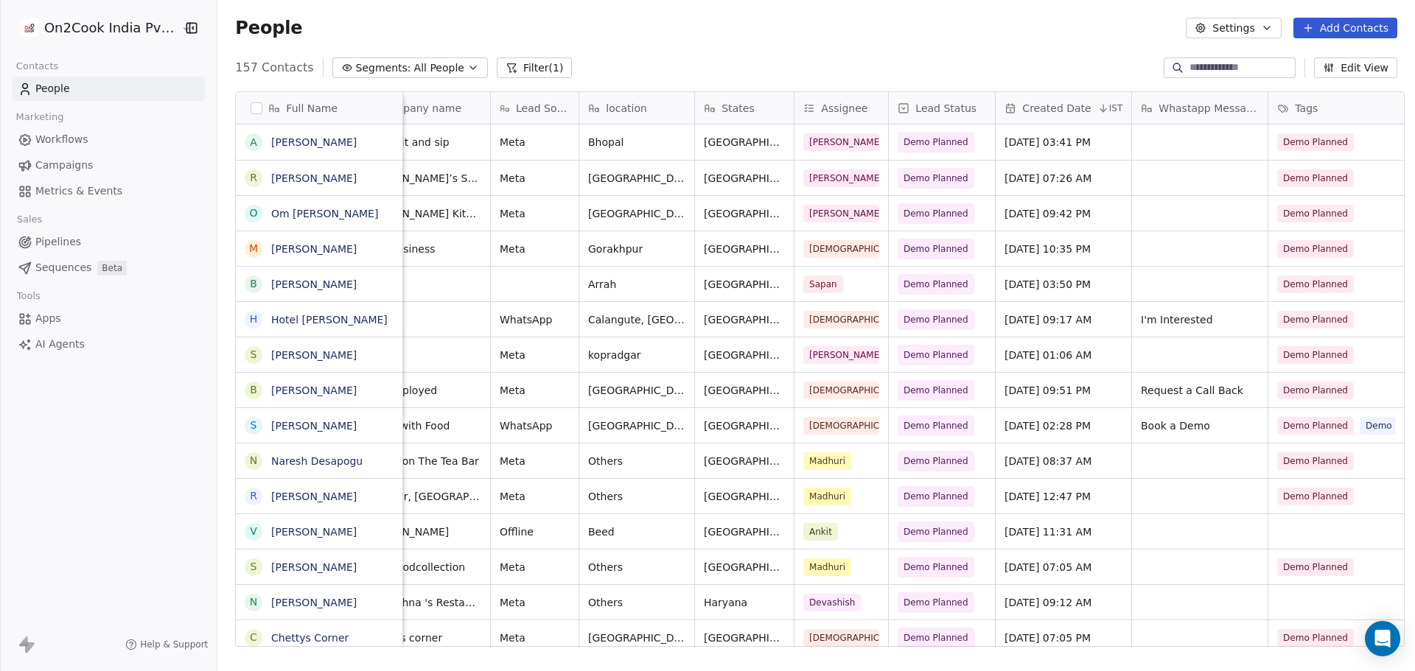
scroll to position [0, 559]
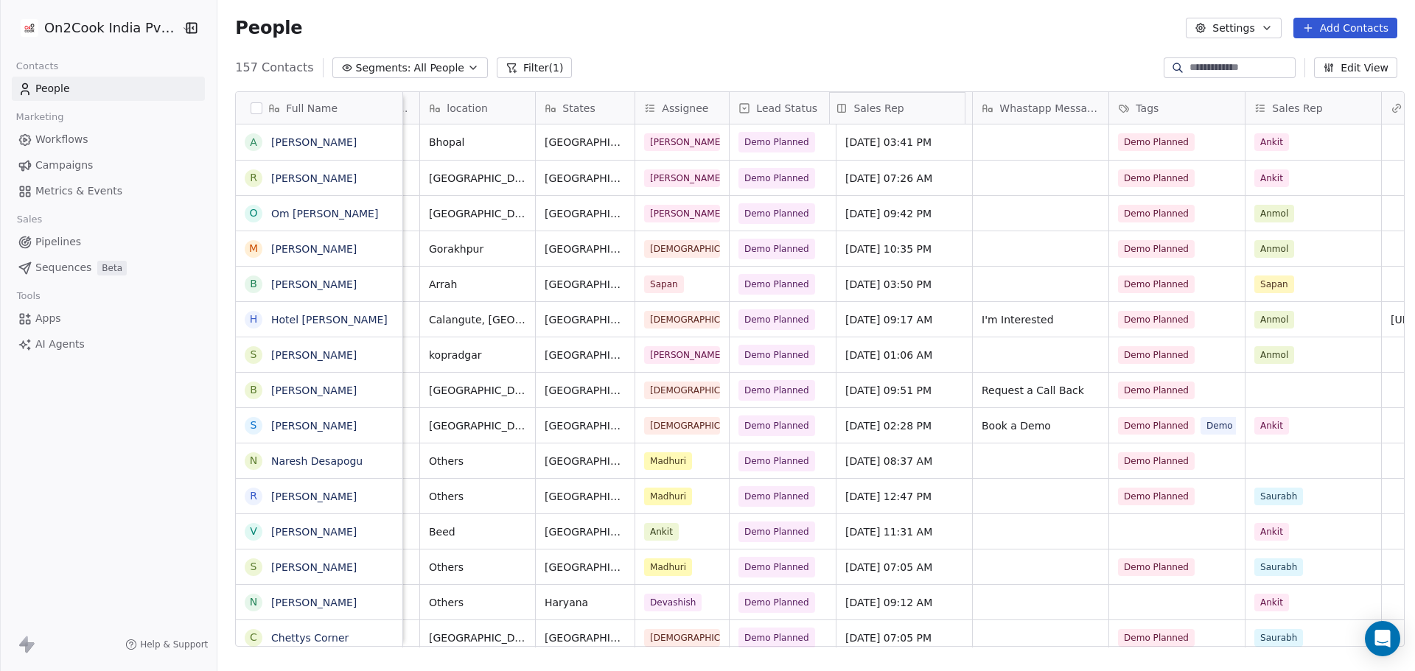
drag, startPoint x: 1304, startPoint y: 100, endPoint x: 890, endPoint y: 142, distance: 415.7
click at [890, 142] on div "Full Name A [PERSON_NAME] R [PERSON_NAME] O [PERSON_NAME] M [PERSON_NAME] B [PE…" at bounding box center [820, 370] width 1168 height 556
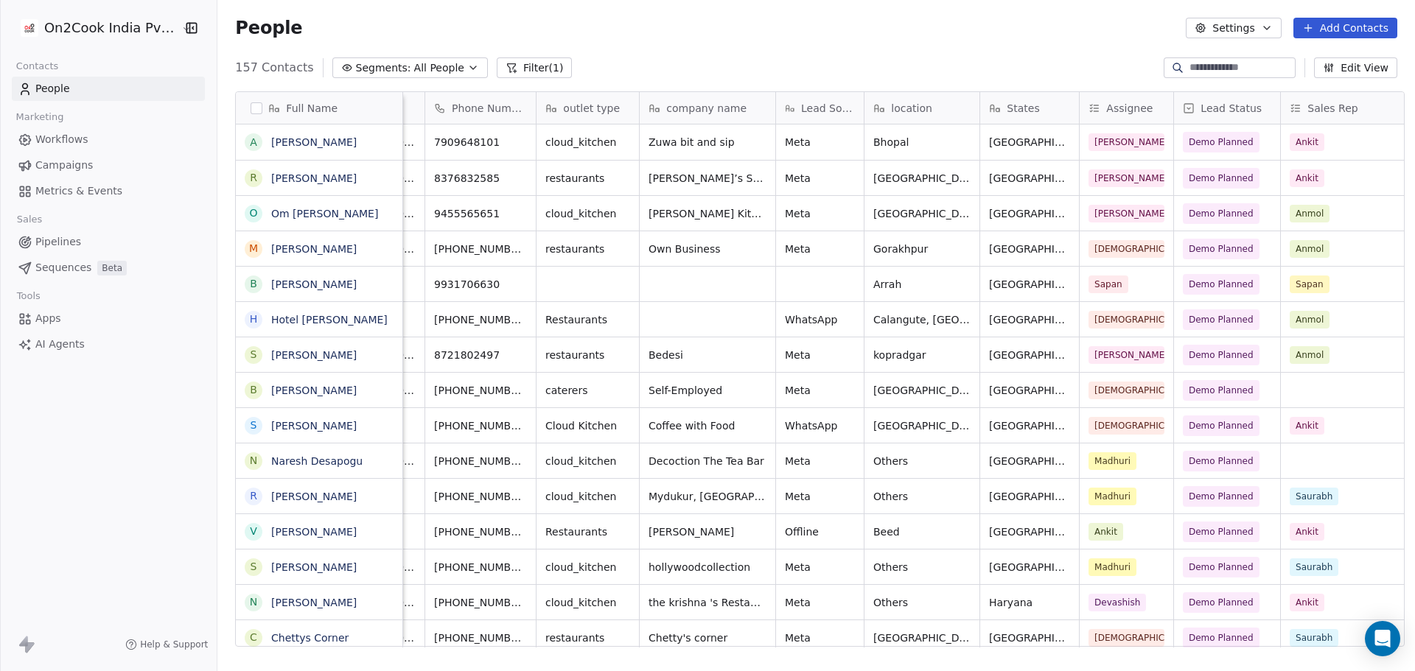
scroll to position [0, 118]
click at [699, 666] on div "Full Name A [PERSON_NAME] R [PERSON_NAME] O [PERSON_NAME] M [PERSON_NAME] B [PE…" at bounding box center [816, 375] width 1198 height 591
drag, startPoint x: 705, startPoint y: 651, endPoint x: 720, endPoint y: 646, distance: 16.3
click at [720, 646] on div "Full Name A [PERSON_NAME] R [PERSON_NAME] O [PERSON_NAME] M [PERSON_NAME] B [PE…" at bounding box center [816, 375] width 1198 height 591
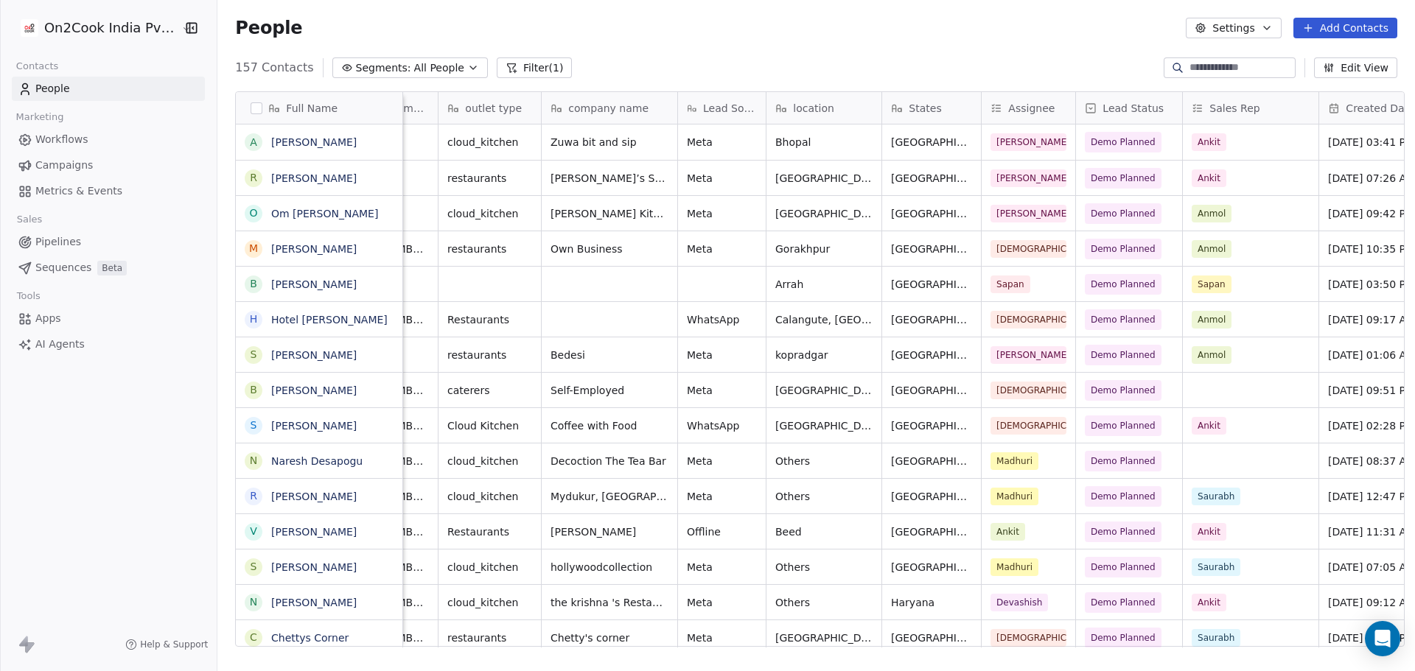
scroll to position [0, 228]
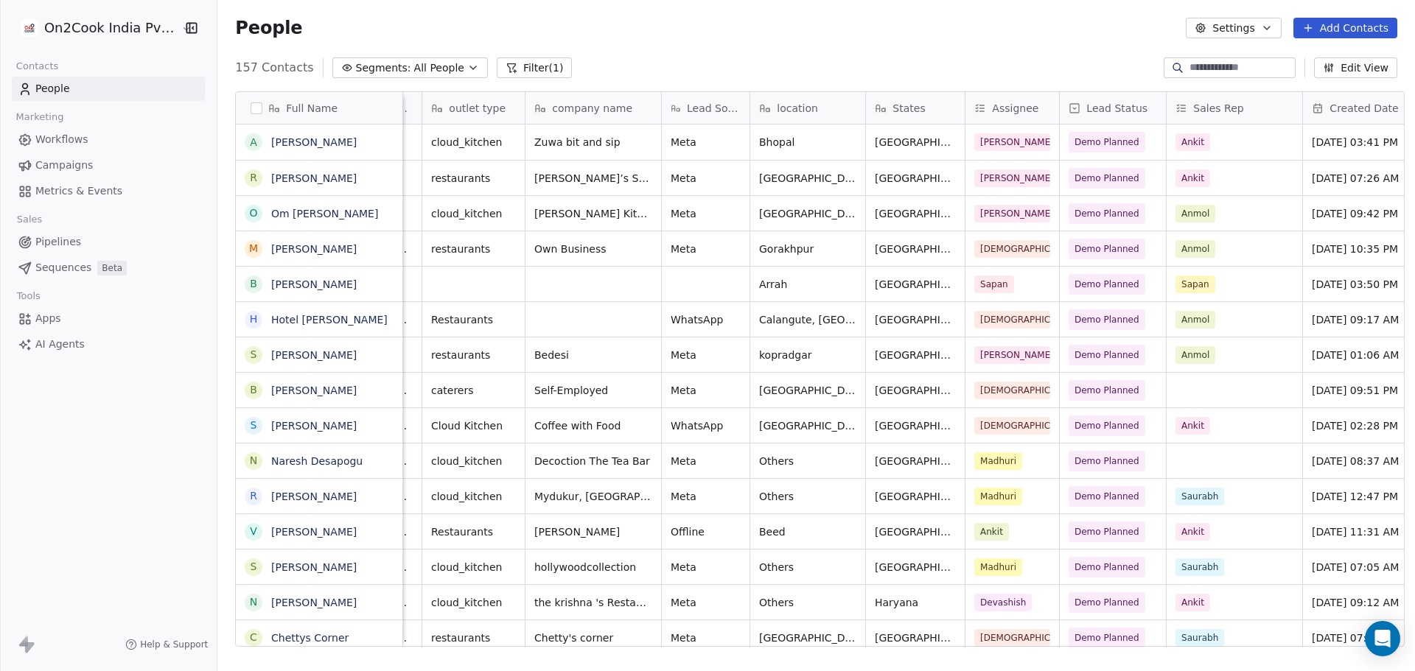
drag, startPoint x: 1293, startPoint y: 101, endPoint x: 1300, endPoint y: 105, distance: 8.2
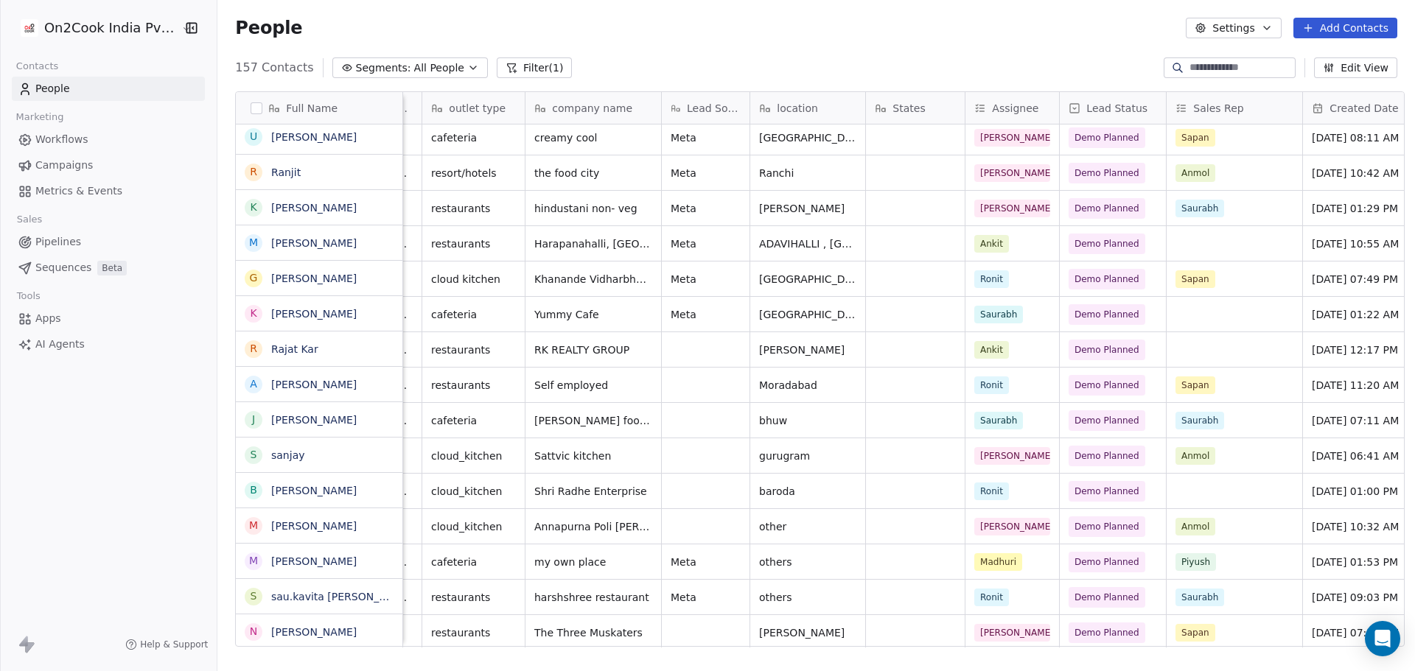
scroll to position [1597, 0]
click at [1210, 305] on div "grid" at bounding box center [1235, 314] width 136 height 35
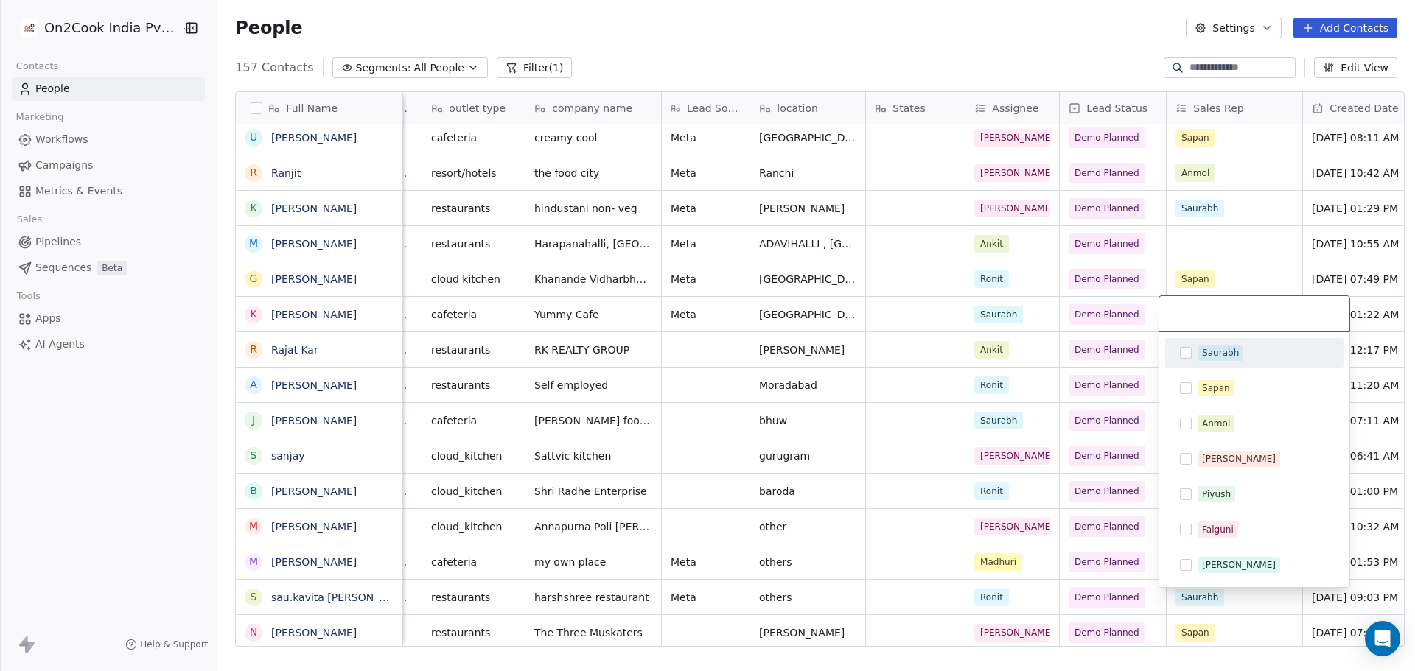
click at [1209, 361] on div "Saurabh" at bounding box center [1254, 353] width 167 height 24
click at [1067, 437] on html "On2Cook India Pvt. Ltd. Contacts People Marketing Workflows Campaigns Metrics &…" at bounding box center [707, 335] width 1415 height 671
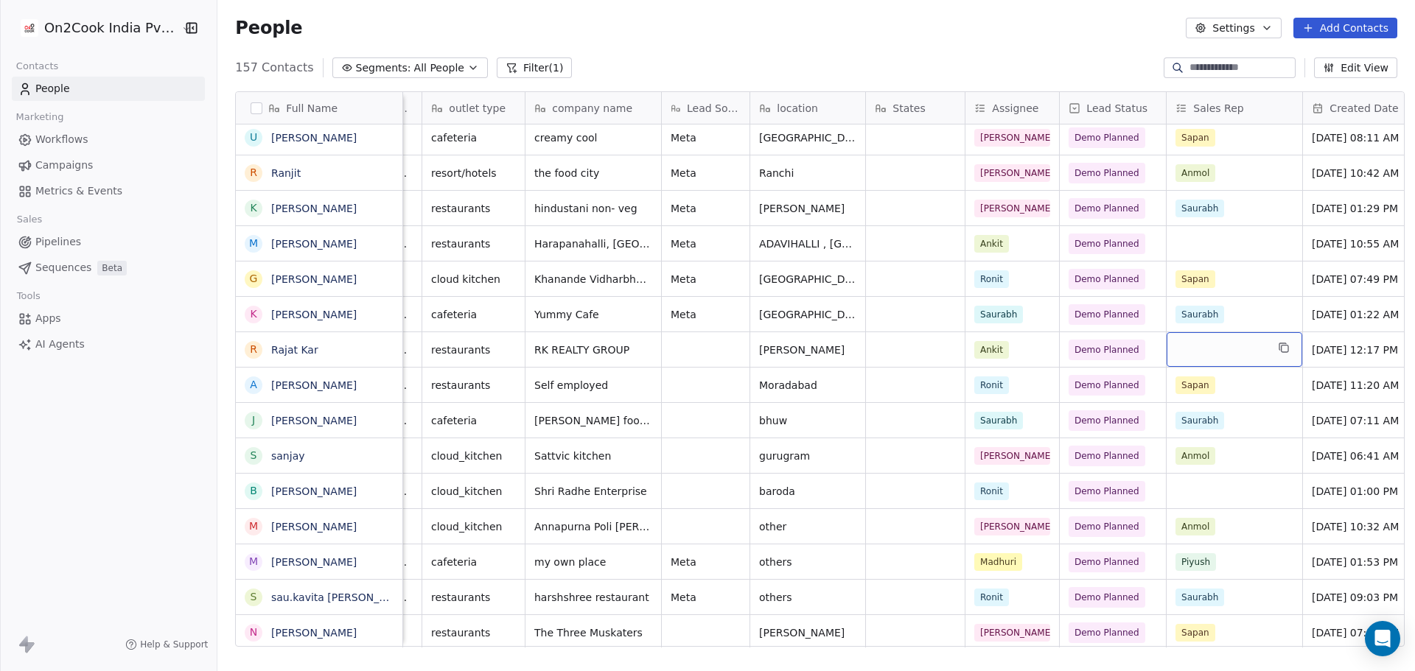
click at [1176, 357] on div "grid" at bounding box center [1235, 349] width 136 height 35
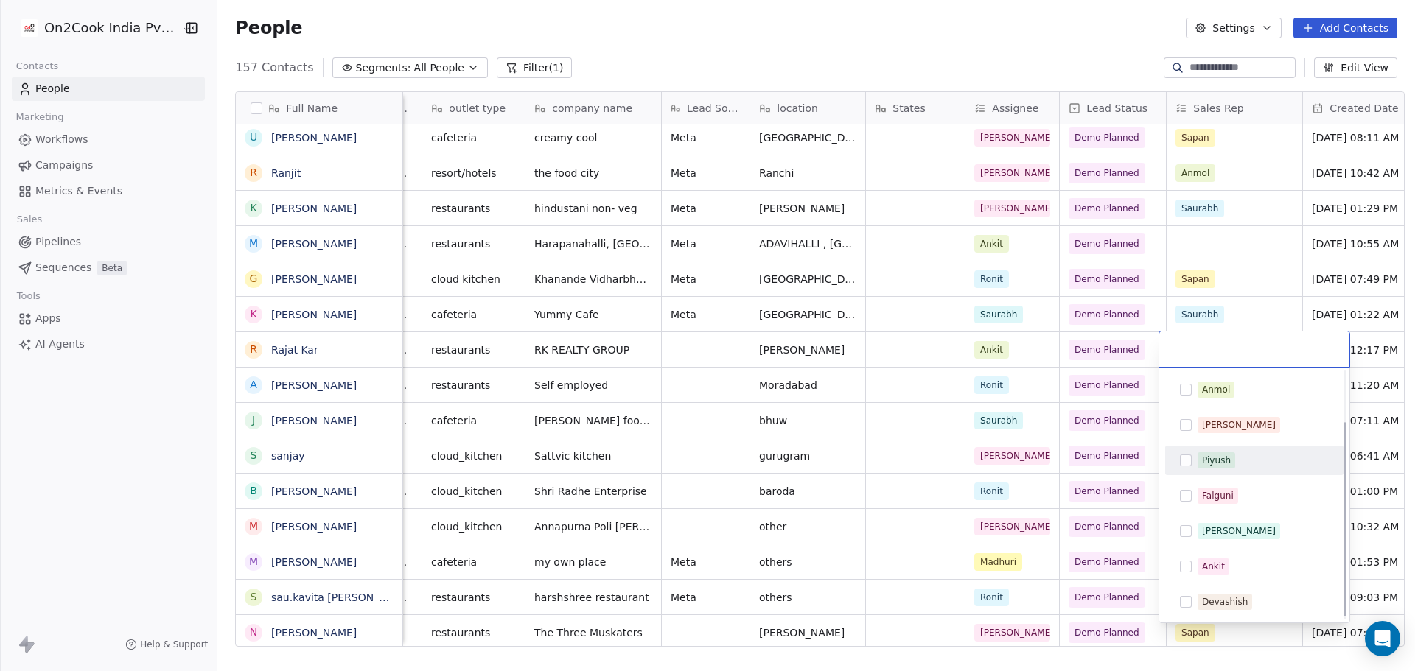
scroll to position [65, 0]
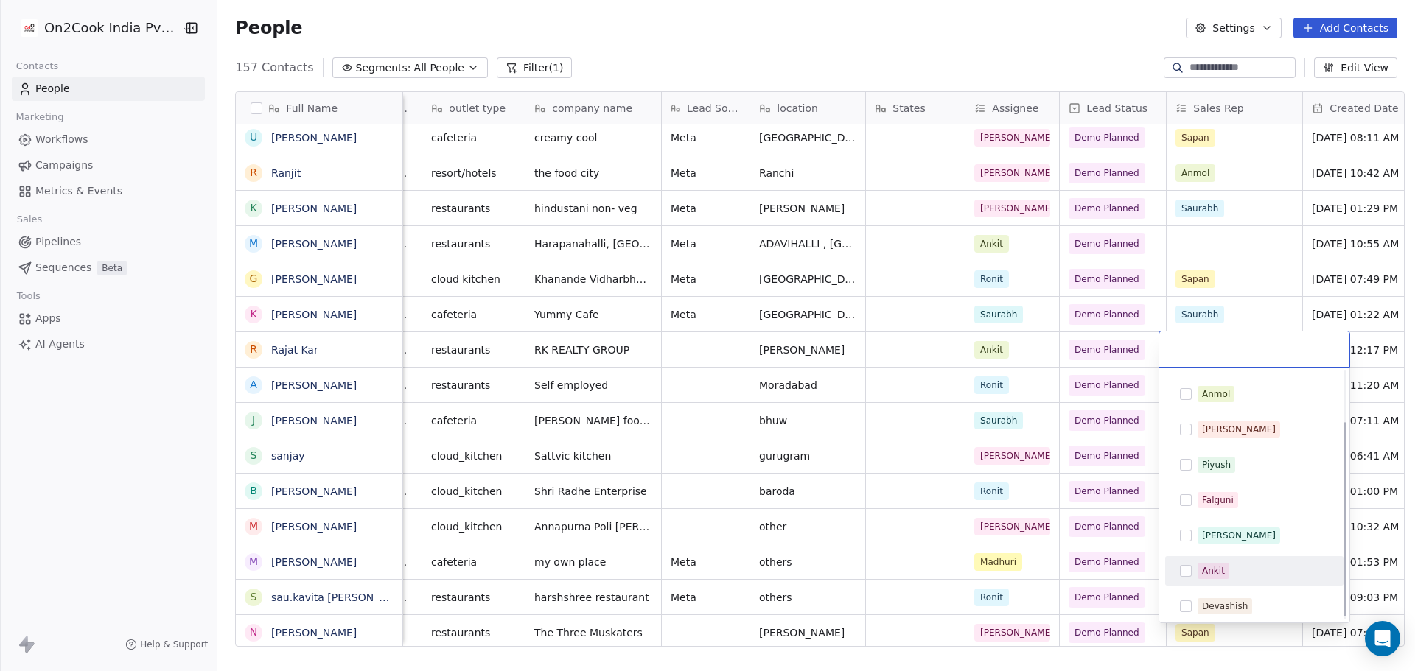
click at [1217, 579] on span "Ankit" at bounding box center [1214, 571] width 32 height 16
click at [889, 509] on html "On2Cook India Pvt. Ltd. Contacts People Marketing Workflows Campaigns Metrics &…" at bounding box center [707, 335] width 1415 height 671
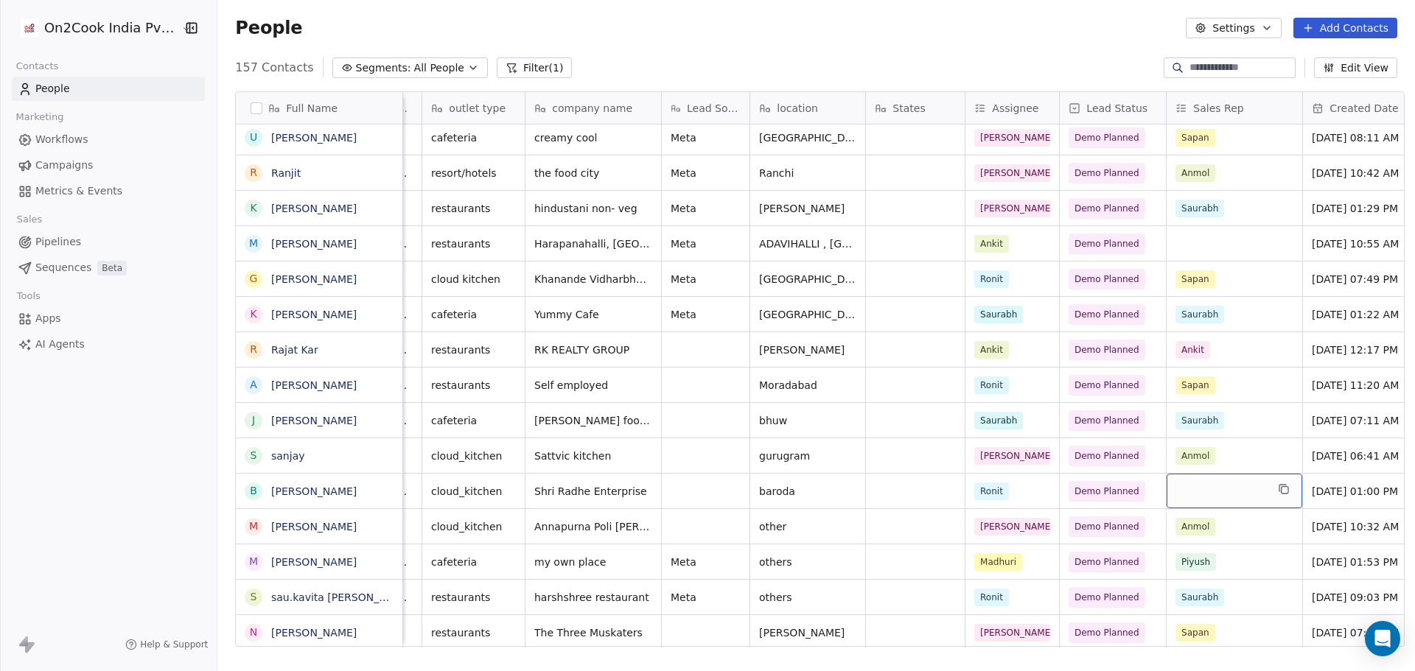
click at [1204, 487] on div "grid" at bounding box center [1235, 491] width 136 height 35
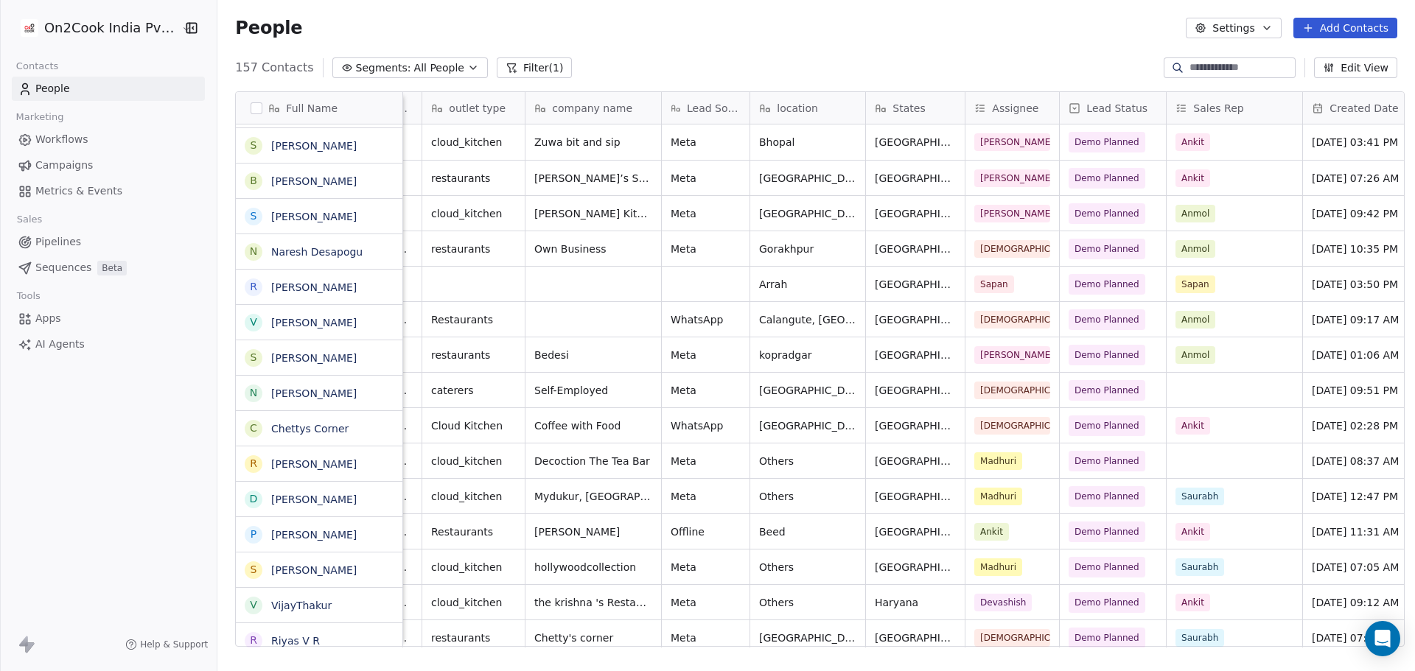
scroll to position [0, 0]
click at [1199, 394] on div "grid" at bounding box center [1235, 390] width 136 height 35
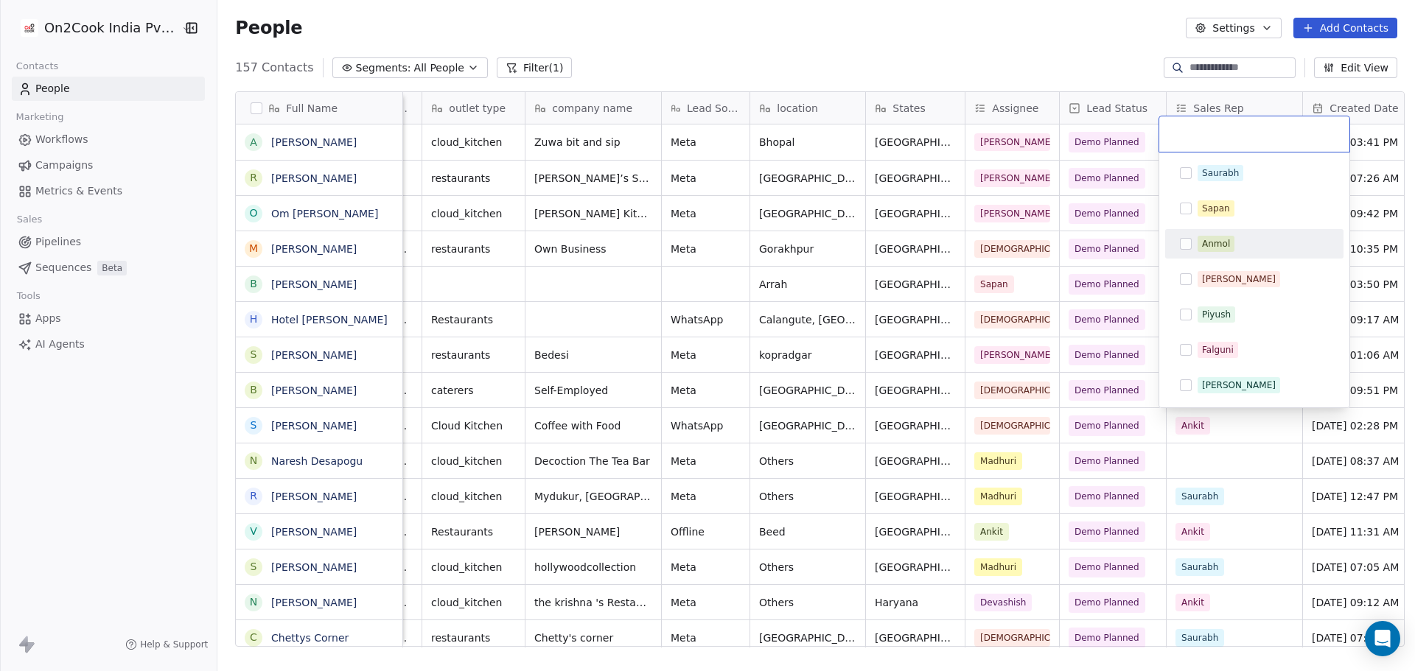
scroll to position [69, 0]
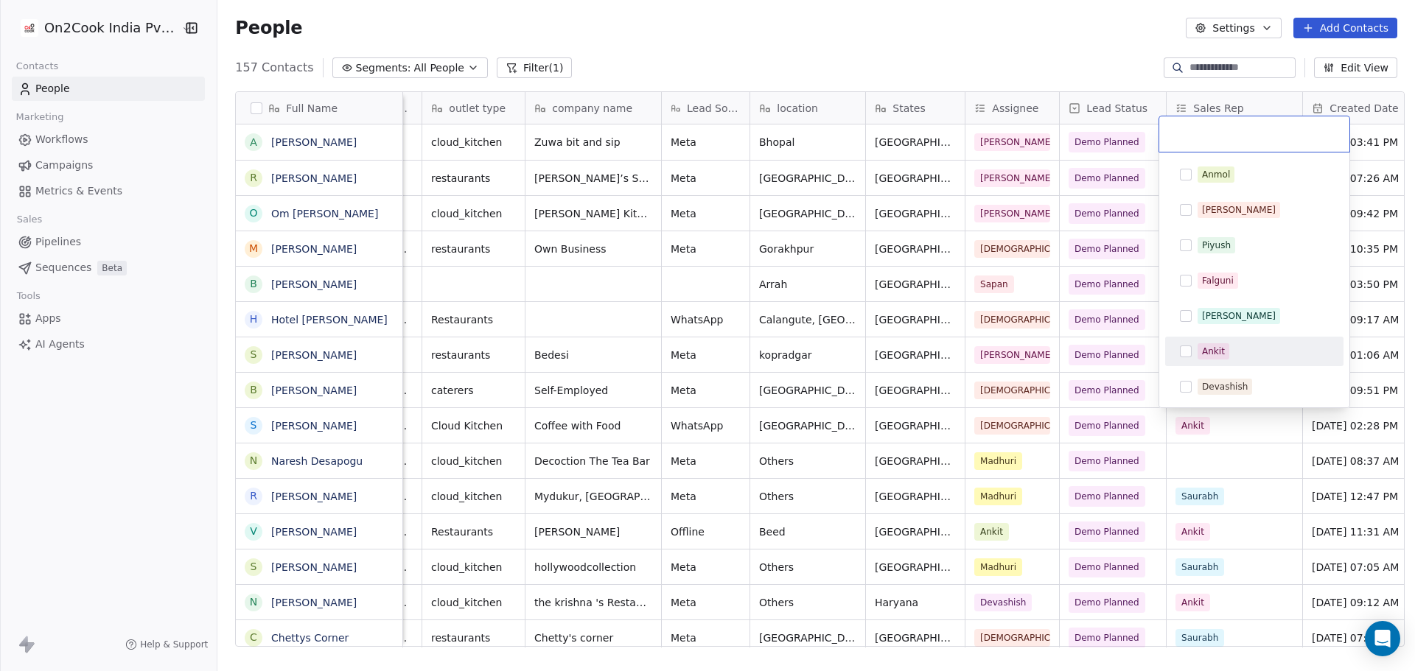
click at [1252, 362] on div "Ankit" at bounding box center [1254, 352] width 167 height 24
click at [1233, 459] on html "On2Cook India Pvt. Ltd. Contacts People Marketing Workflows Campaigns Metrics &…" at bounding box center [707, 335] width 1415 height 671
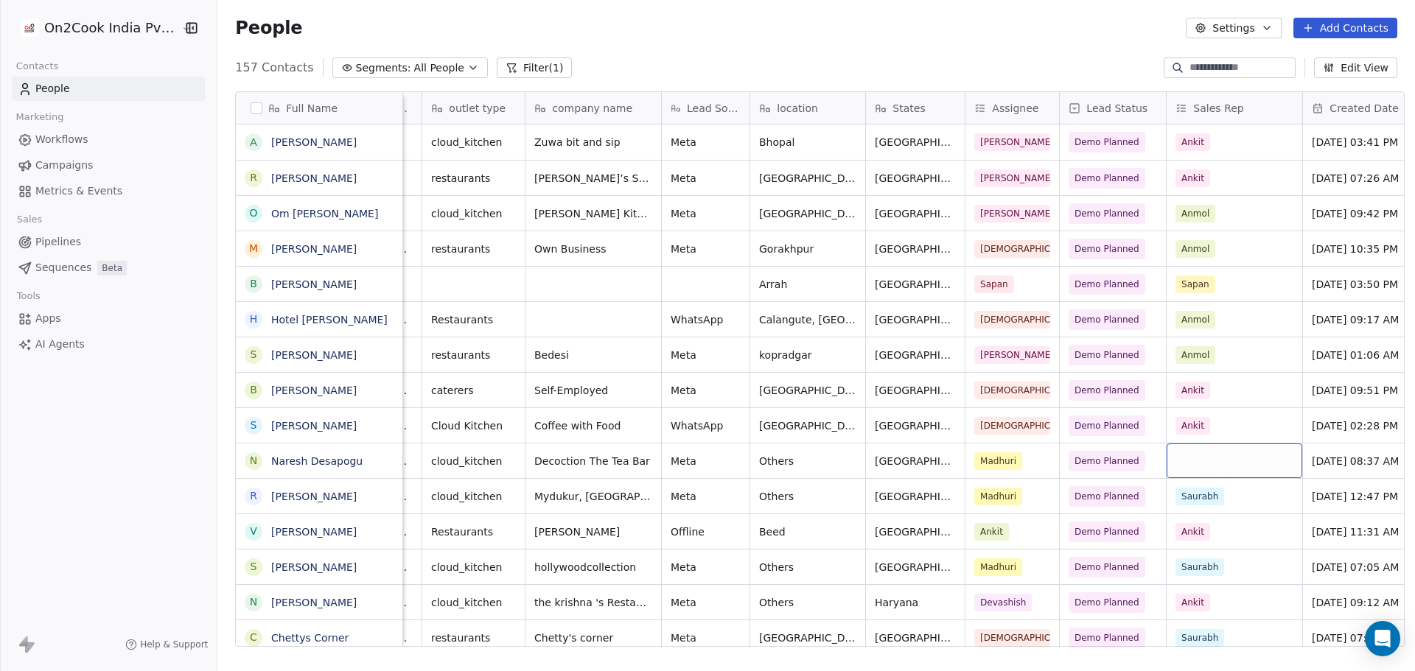
click at [1232, 459] on div "grid" at bounding box center [1235, 461] width 136 height 35
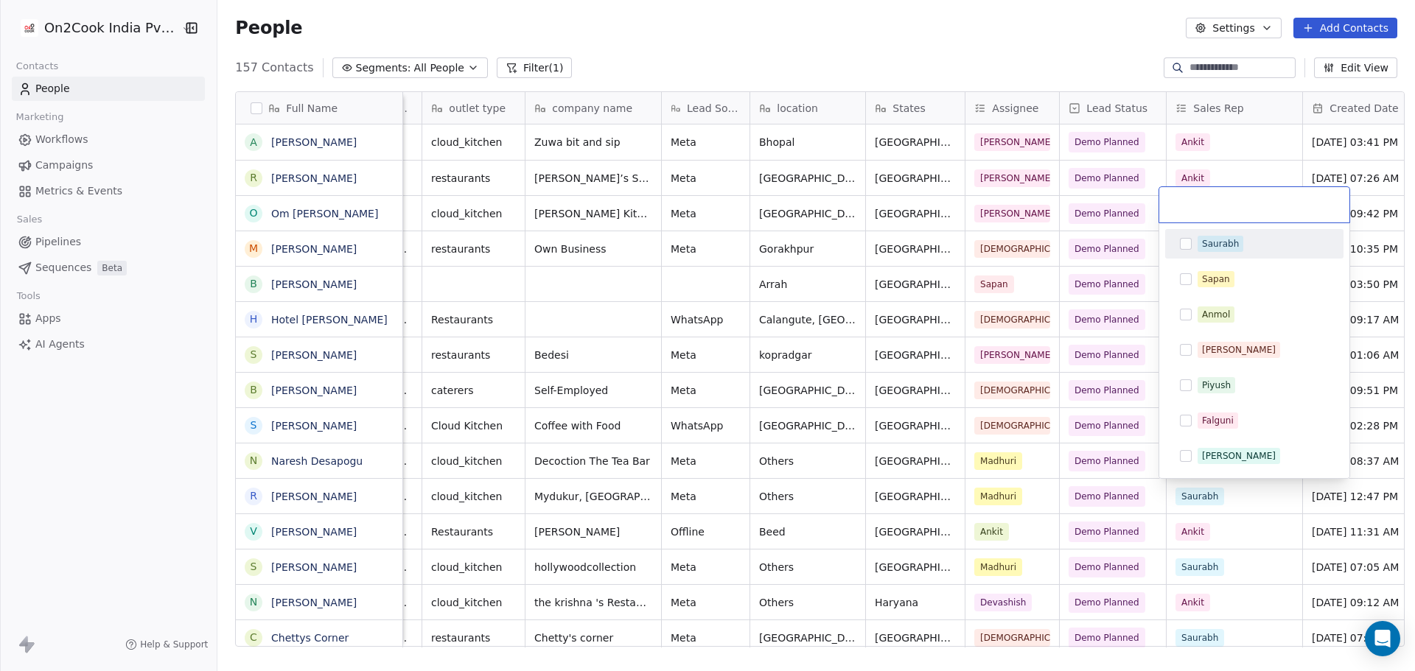
click at [1241, 244] on div "Saurabh" at bounding box center [1263, 244] width 131 height 16
click at [1061, 464] on html "On2Cook India Pvt. Ltd. Contacts People Marketing Workflows Campaigns Metrics &…" at bounding box center [707, 335] width 1415 height 671
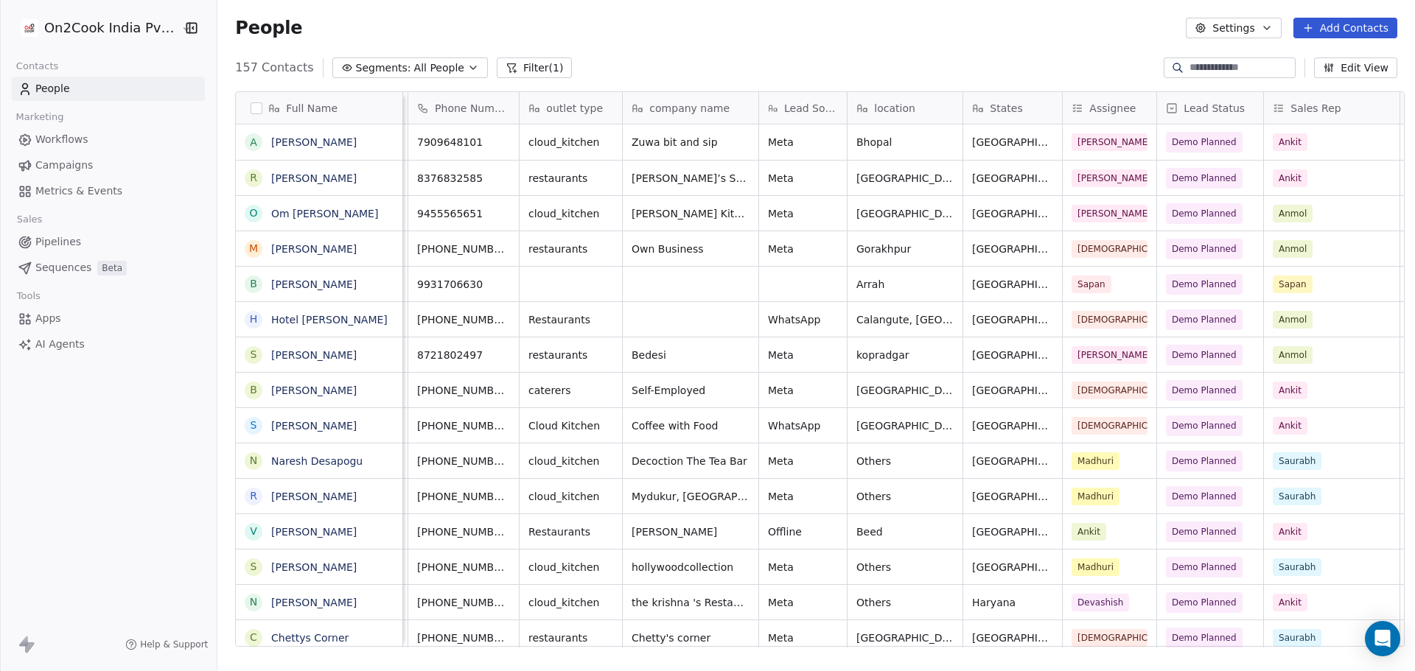
scroll to position [0, 127]
drag, startPoint x: 1334, startPoint y: 111, endPoint x: 1221, endPoint y: 122, distance: 113.3
click at [1221, 122] on div "Full Name A [PERSON_NAME] R [PERSON_NAME] O [PERSON_NAME] M [PERSON_NAME] B [PE…" at bounding box center [820, 370] width 1168 height 556
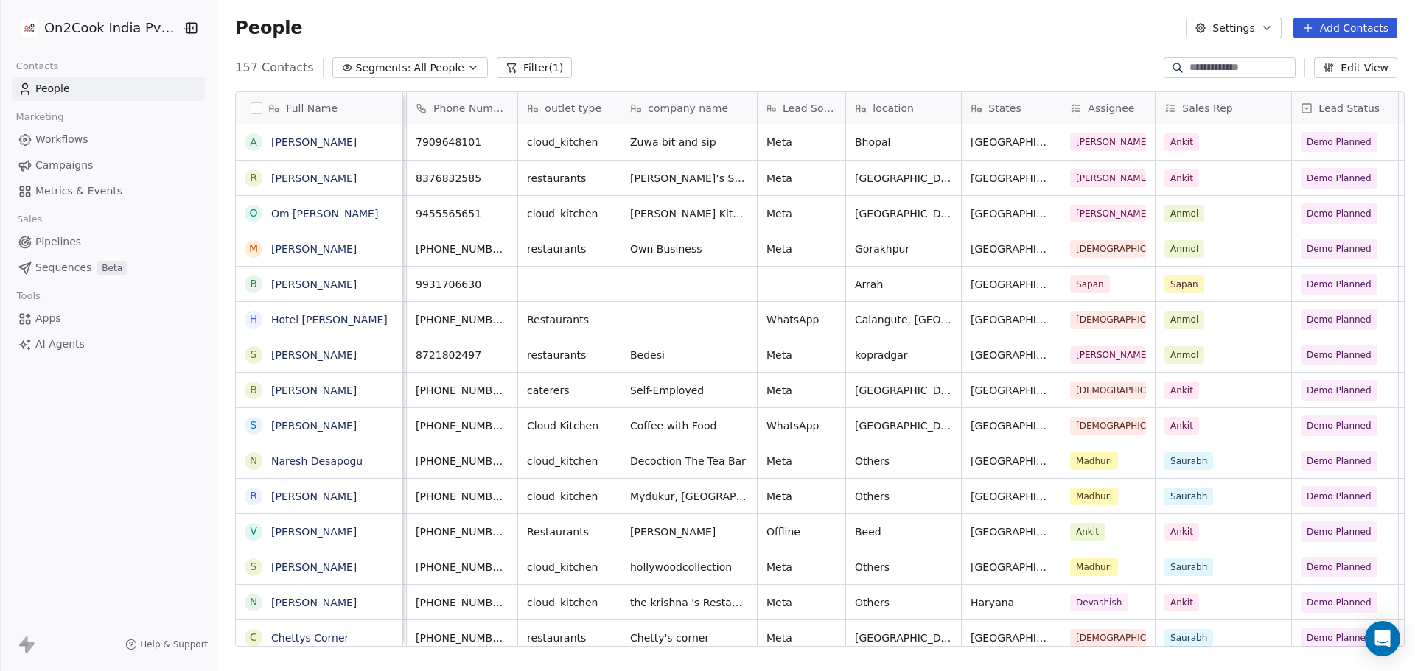
scroll to position [4, 133]
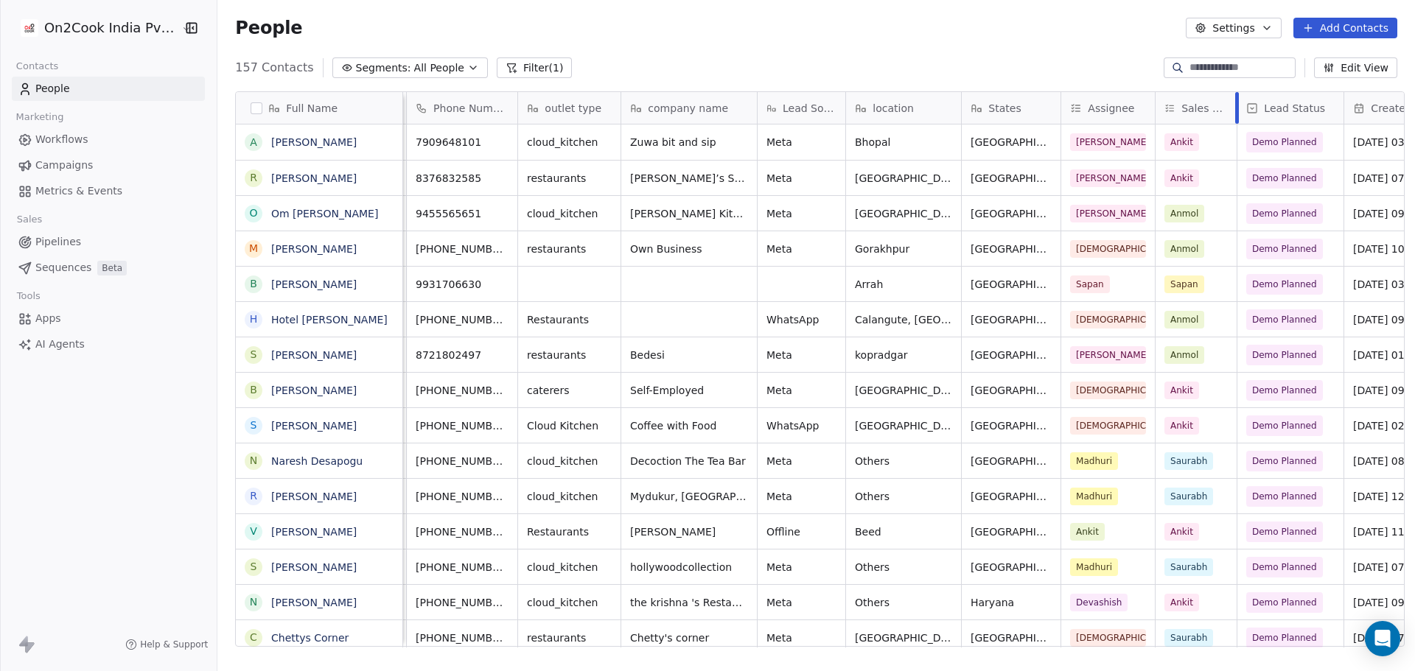
drag, startPoint x: 1283, startPoint y: 111, endPoint x: 1229, endPoint y: 116, distance: 54.7
click at [1235, 116] on div at bounding box center [1237, 108] width 4 height 32
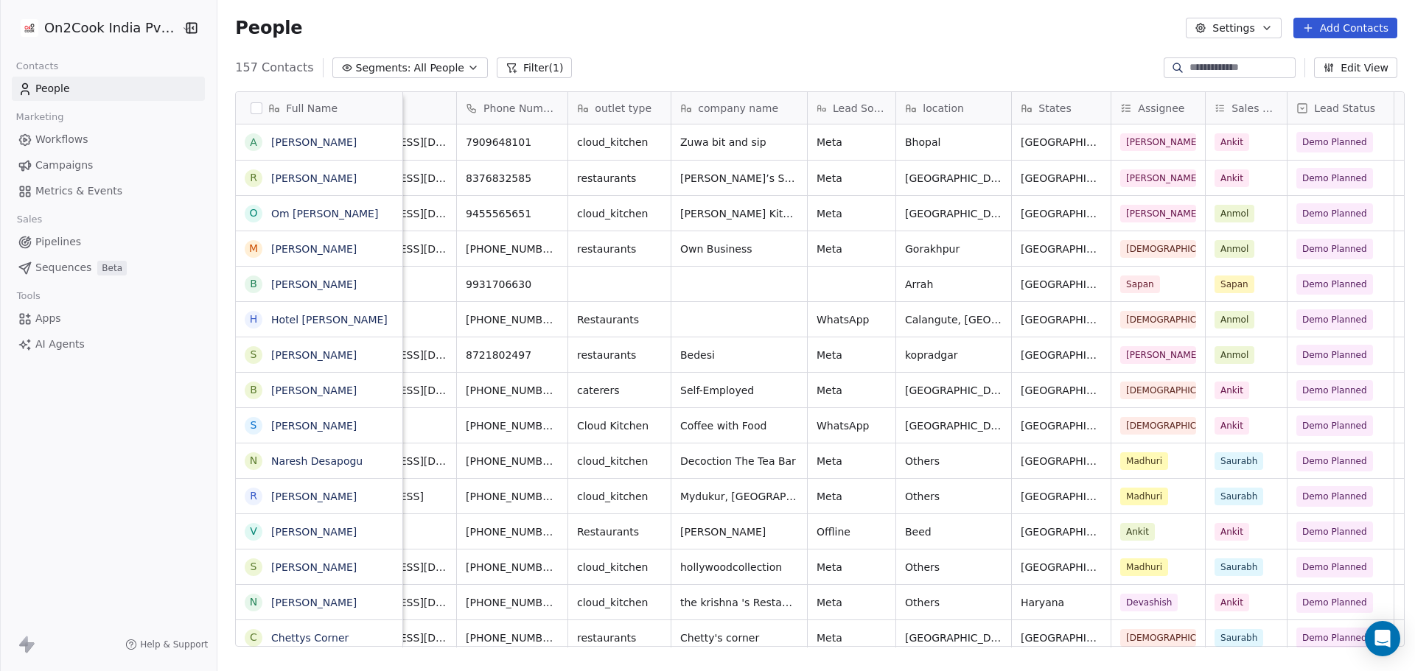
scroll to position [0, 82]
